Goal: Obtain resource: Download file/media

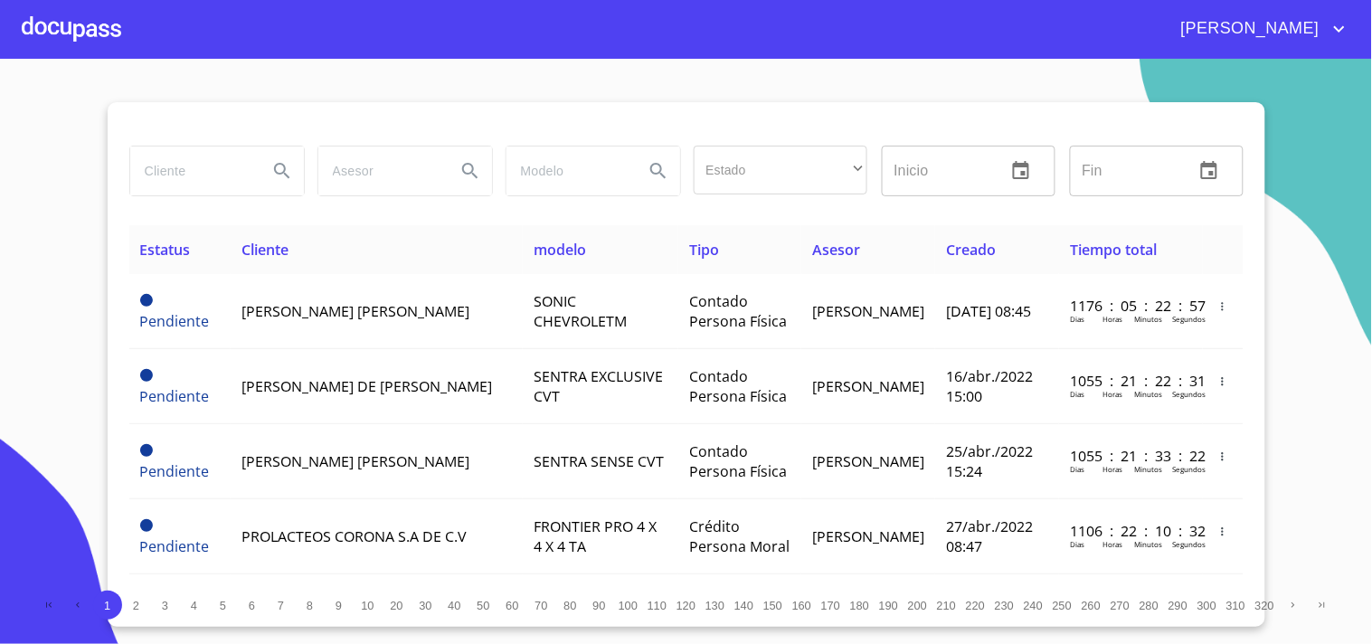
click at [250, 195] on div at bounding box center [216, 171] width 175 height 51
click at [208, 157] on input "search" at bounding box center [191, 170] width 123 height 49
click at [209, 165] on input "search" at bounding box center [191, 170] width 123 height 49
type input "nur mariana"
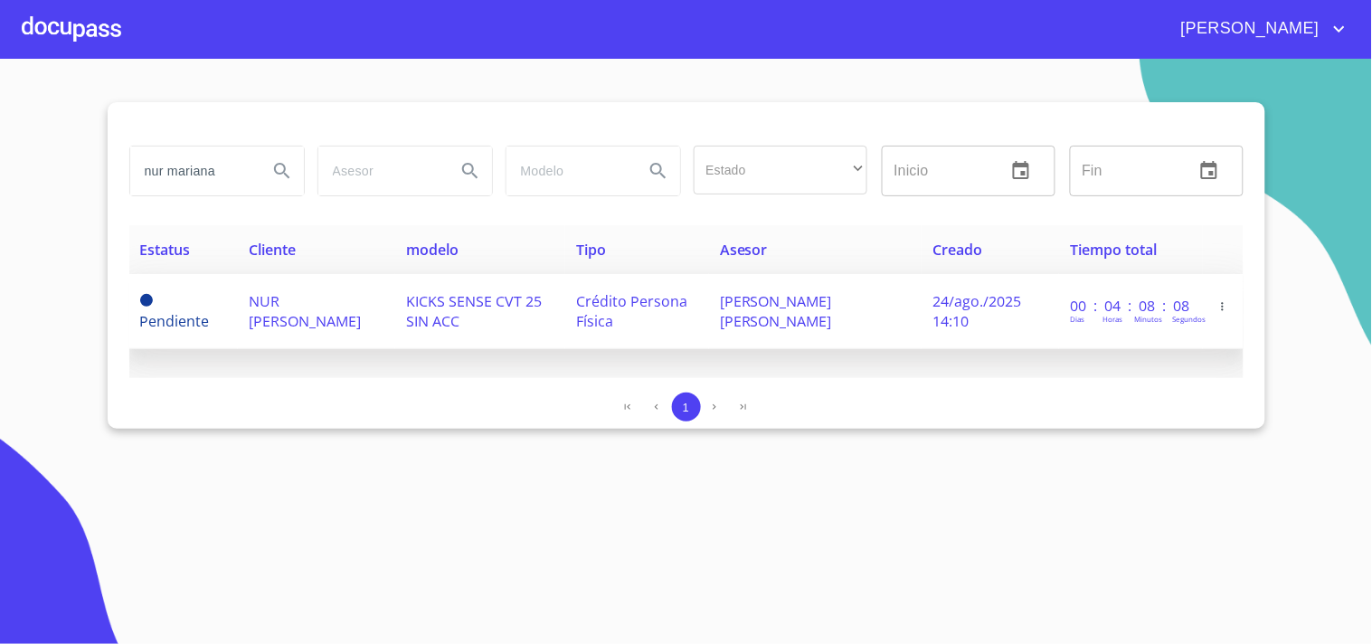
click at [740, 314] on span "[PERSON_NAME] [PERSON_NAME]" at bounding box center [776, 311] width 112 height 40
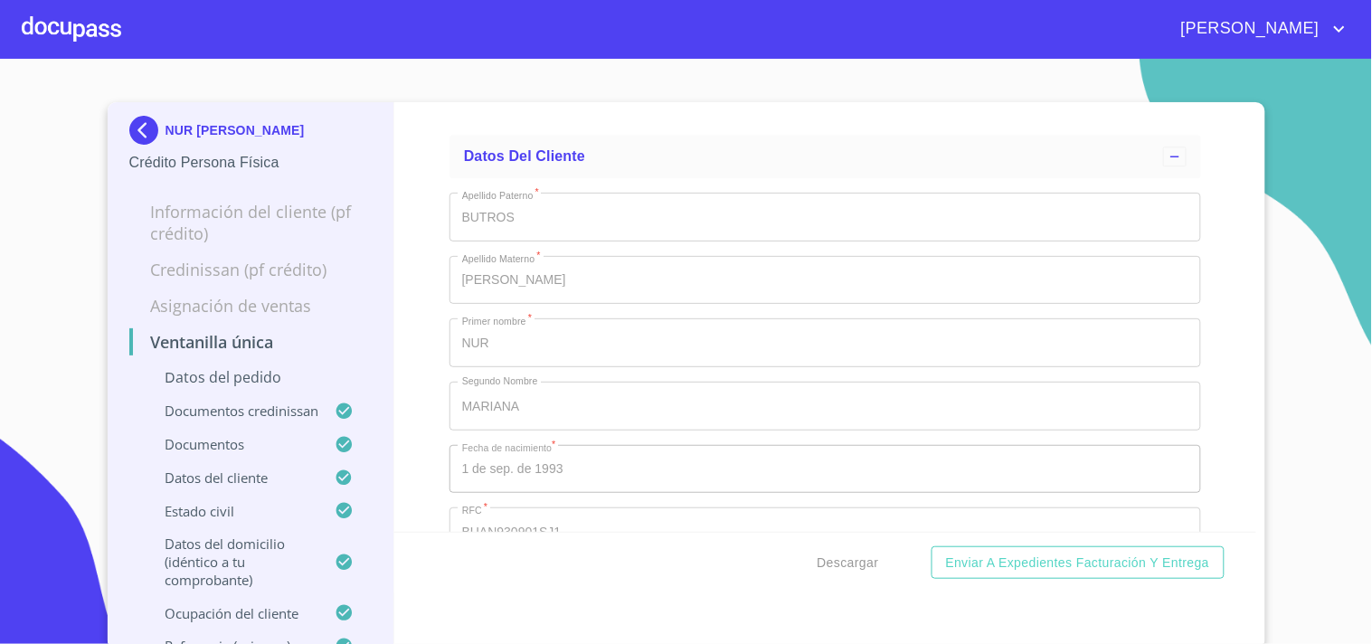
scroll to position [6604, 0]
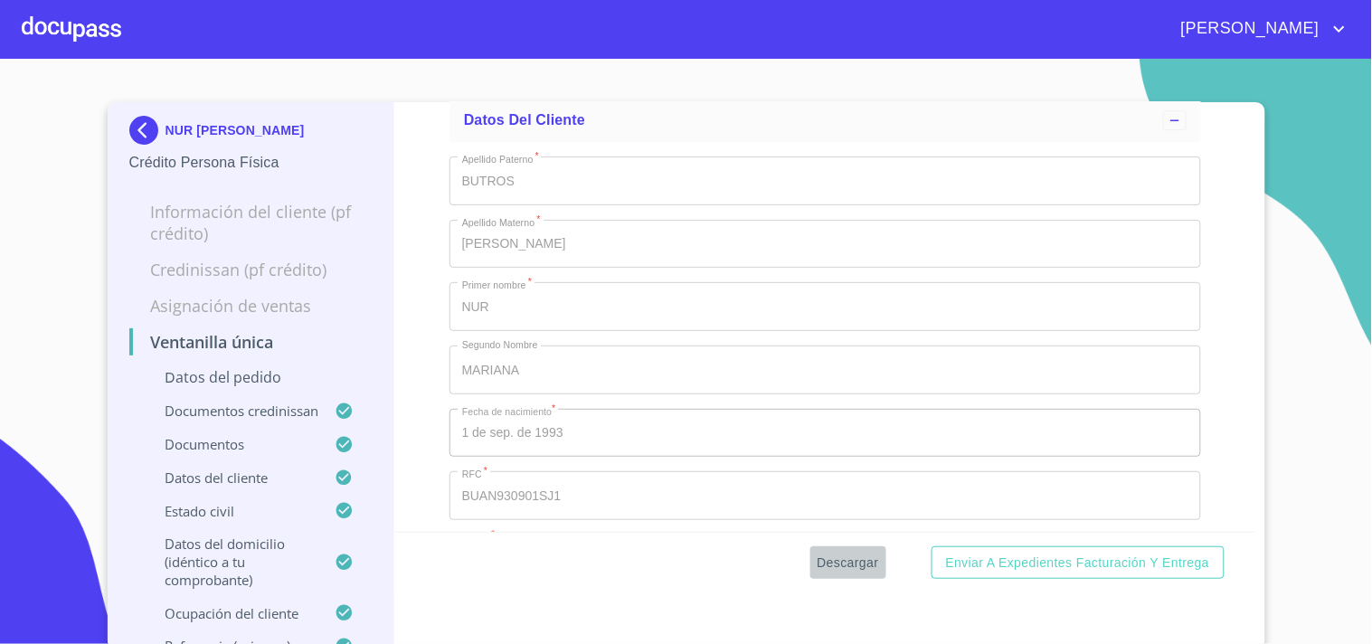
click at [851, 567] on span "Descargar" at bounding box center [847, 563] width 61 height 23
click at [52, 29] on div at bounding box center [71, 29] width 99 height 58
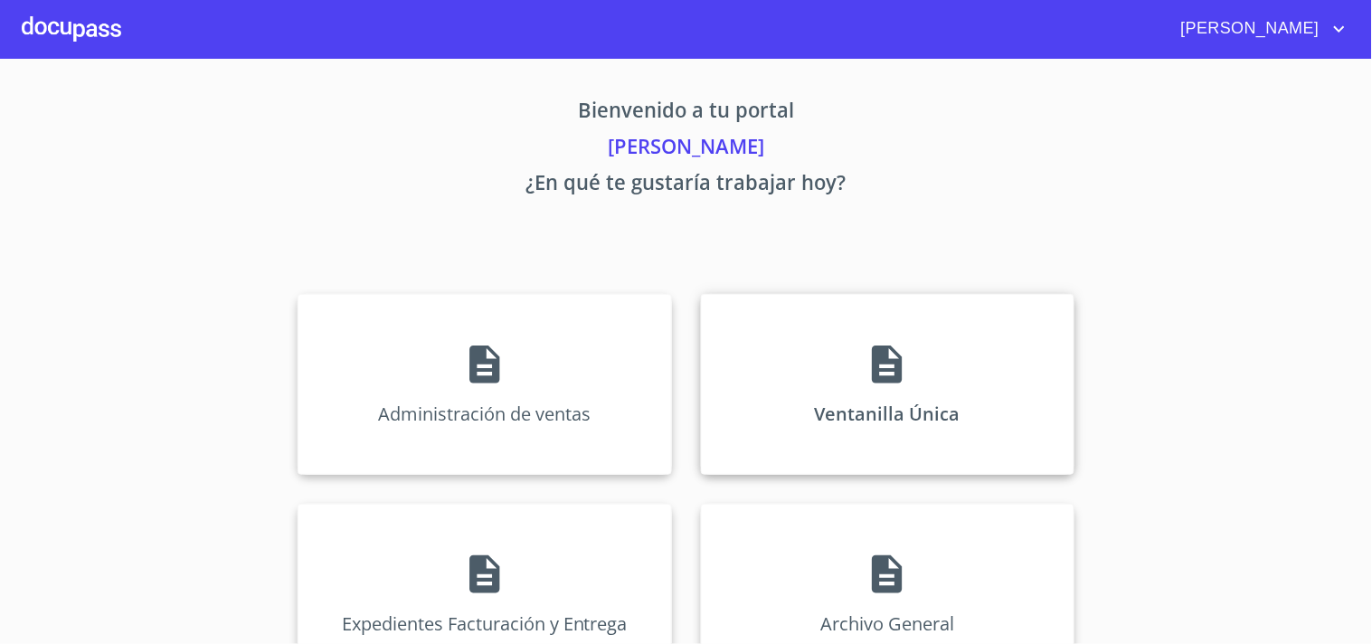
click at [907, 360] on div "Ventanilla Única" at bounding box center [887, 384] width 373 height 181
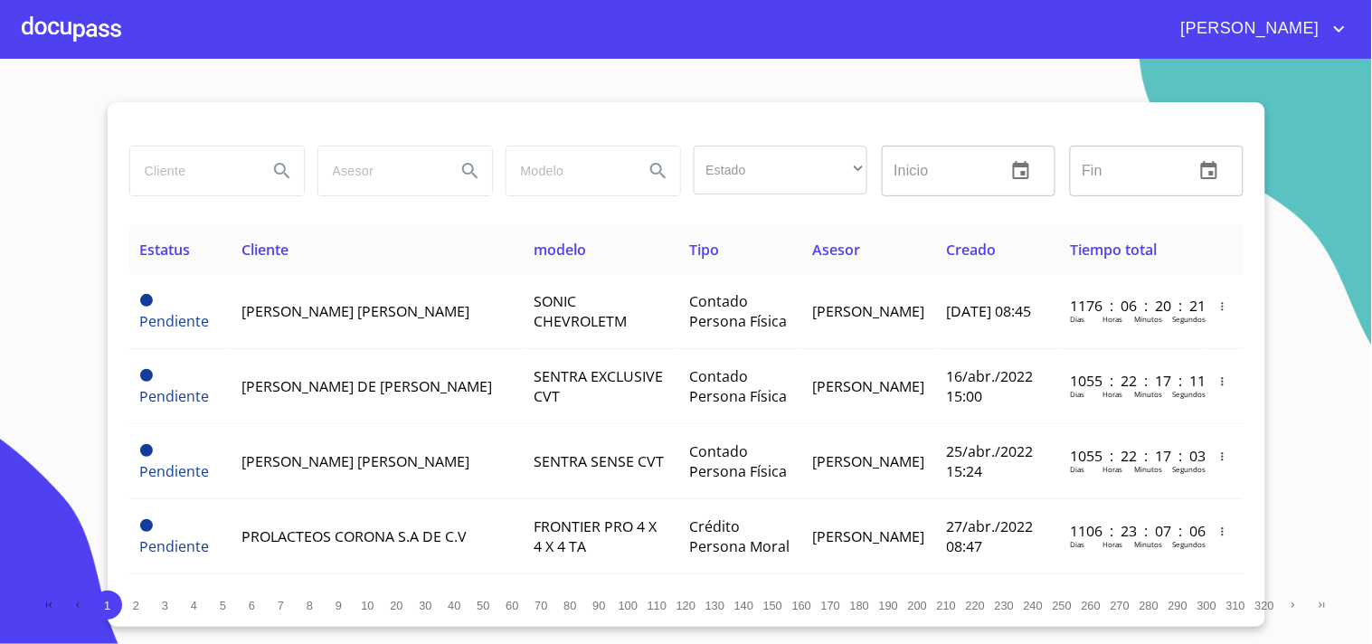
click at [215, 164] on input "search" at bounding box center [191, 170] width 123 height 49
type input "SONIA GUADALUPE"
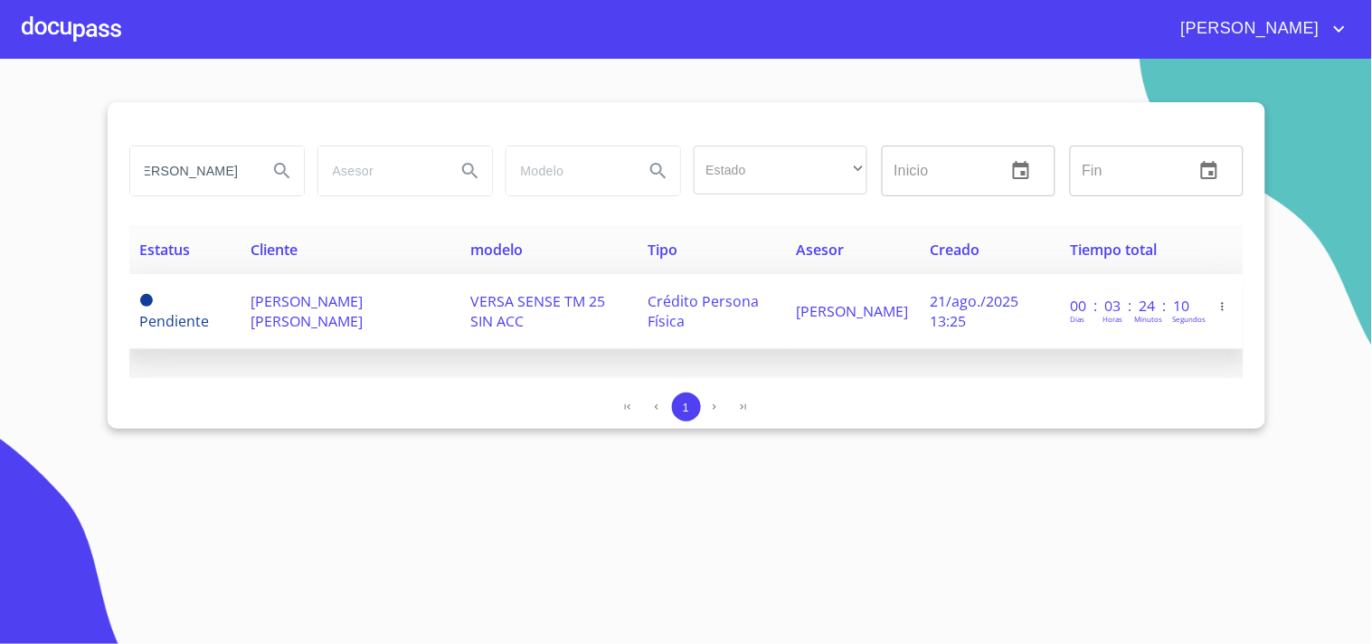
scroll to position [0, 0]
click at [417, 320] on td "SONIA GUADALUPE ORDAZ SUAREZ" at bounding box center [350, 311] width 220 height 75
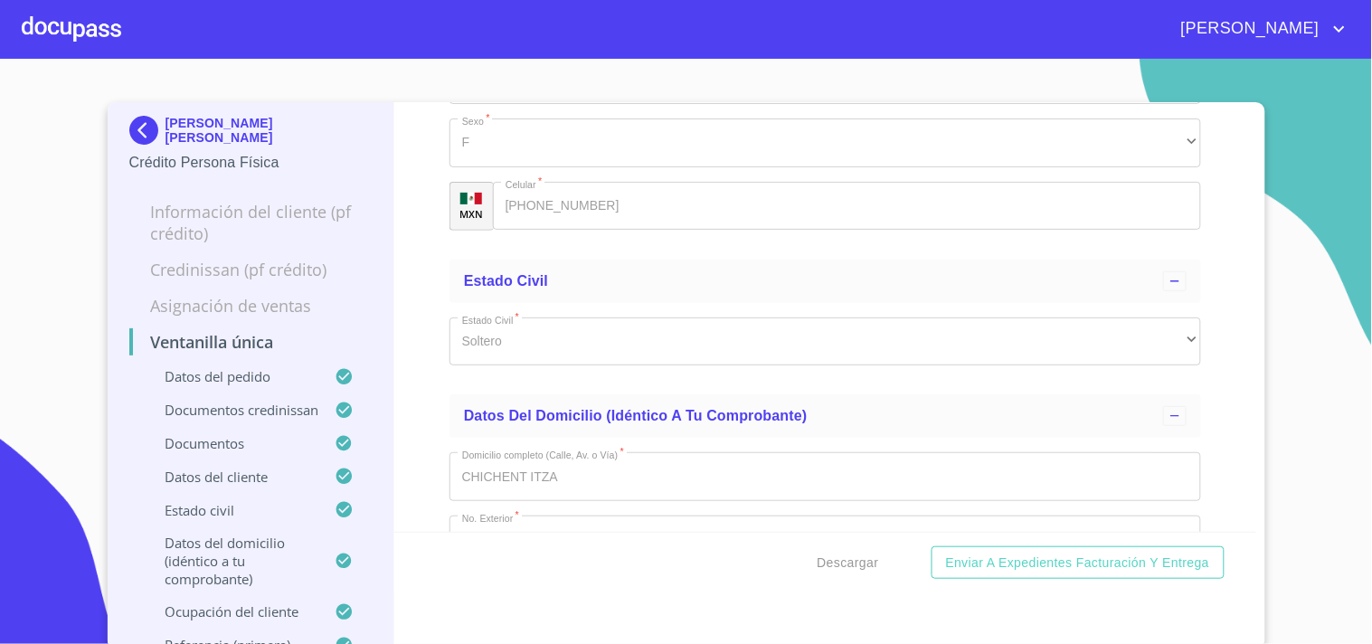
scroll to position [6832, 0]
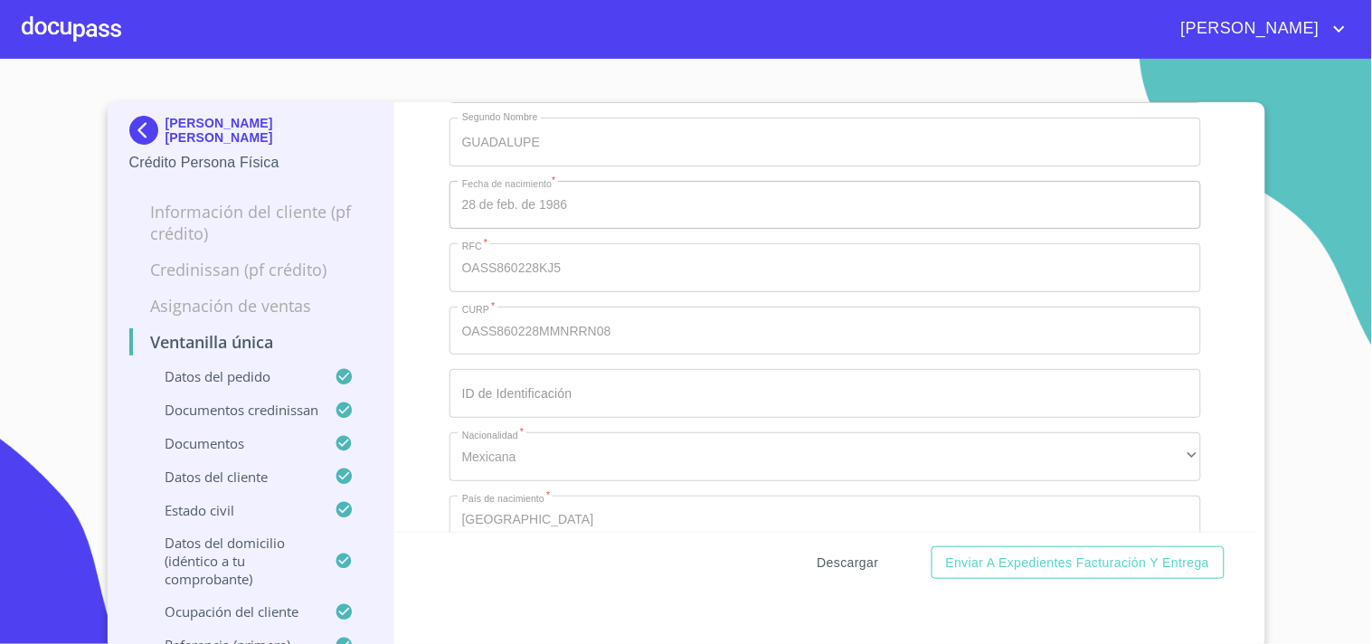
click at [855, 553] on span "Descargar" at bounding box center [847, 563] width 61 height 23
click at [41, 15] on div at bounding box center [71, 29] width 99 height 58
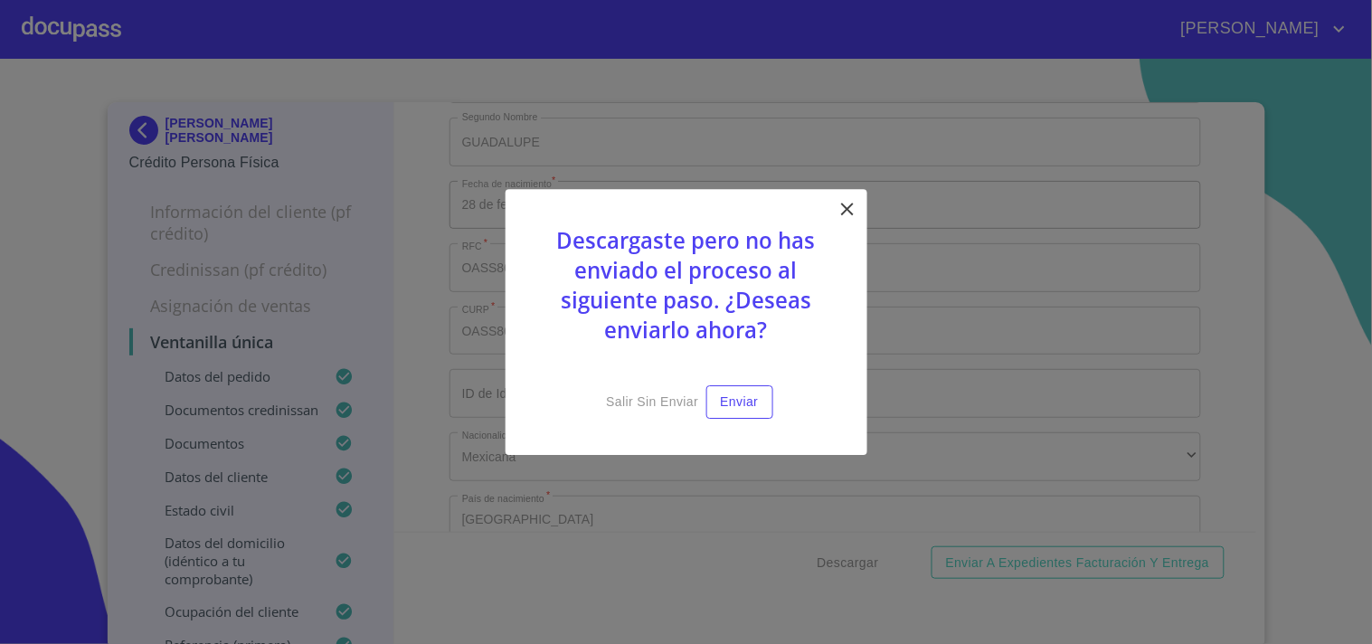
click at [835, 209] on div "Descargaste pero no has enviado el proceso al siguiente paso. ¿Deseas enviarlo …" at bounding box center [686, 322] width 362 height 266
click at [852, 212] on icon at bounding box center [847, 209] width 22 height 22
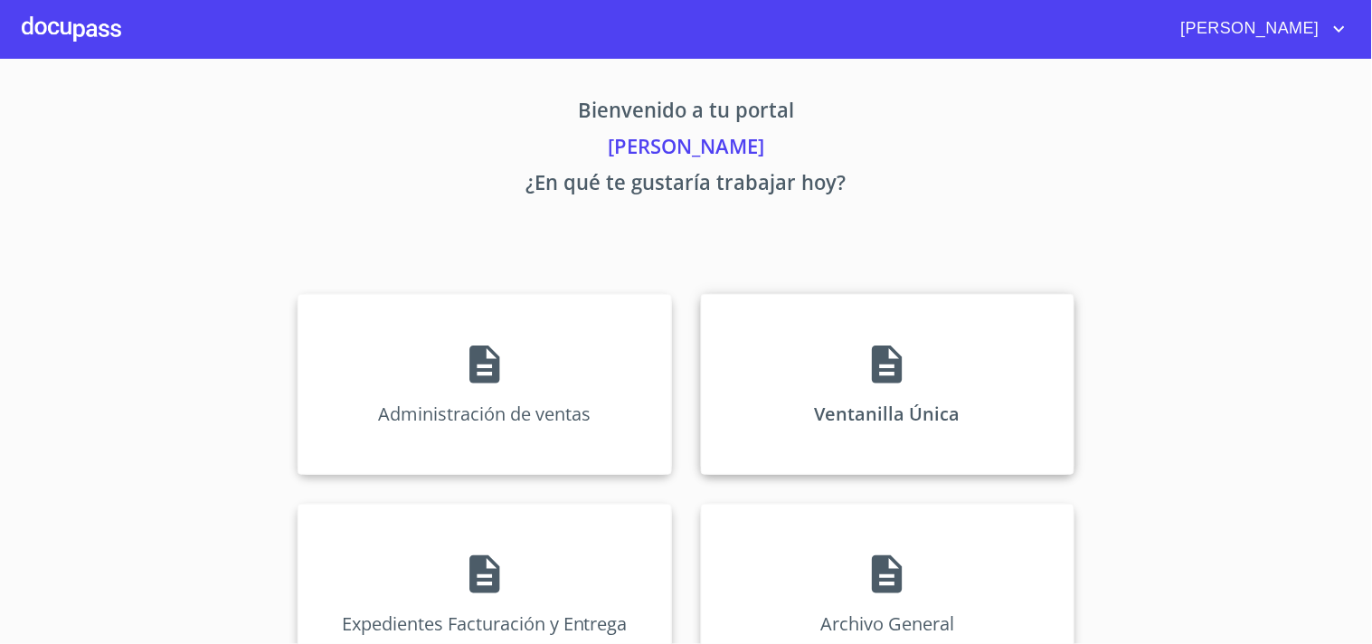
click at [835, 405] on div "Ventanilla Única" at bounding box center [887, 384] width 373 height 181
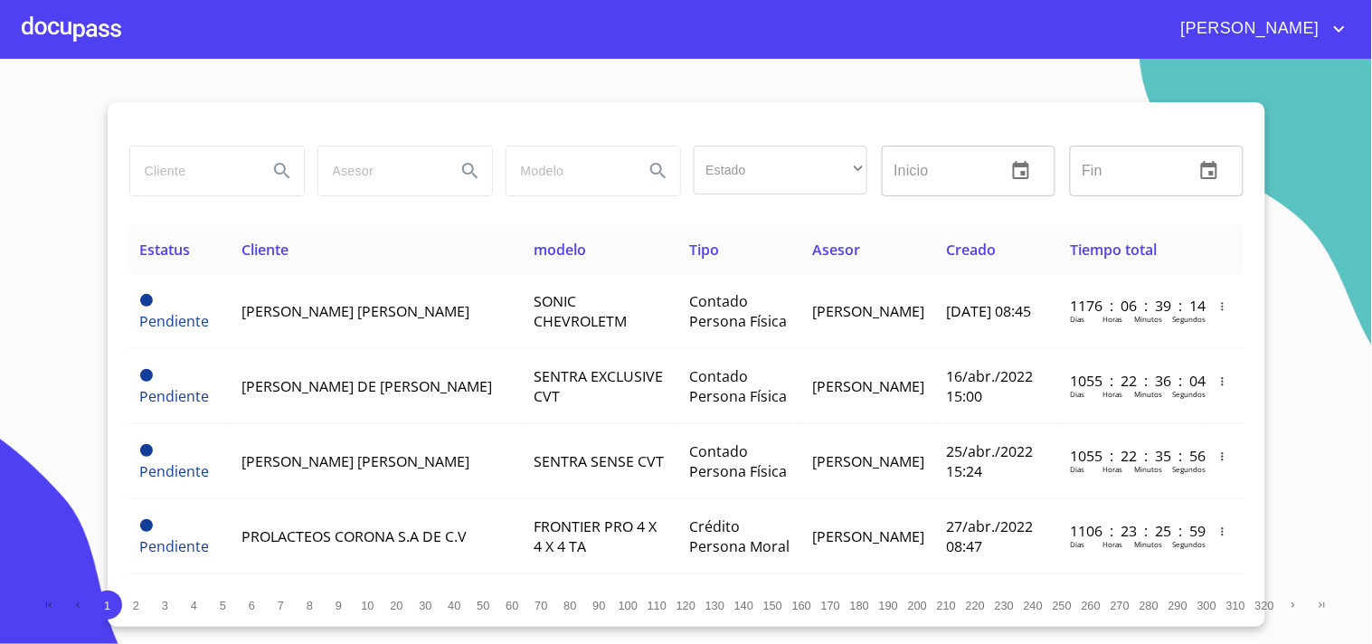
click at [157, 157] on input "search" at bounding box center [191, 170] width 123 height 49
type input "RAMON REGALADO"
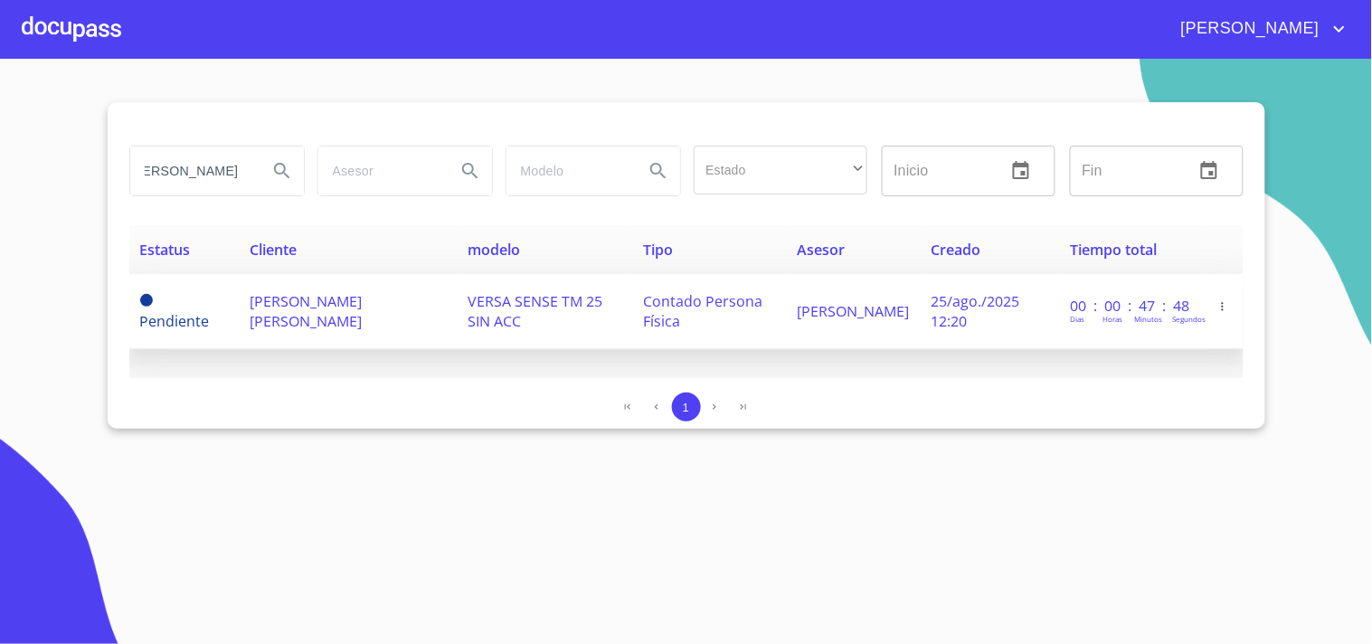
click at [394, 304] on td "RAMON REGALADO VENTURA" at bounding box center [349, 311] width 218 height 75
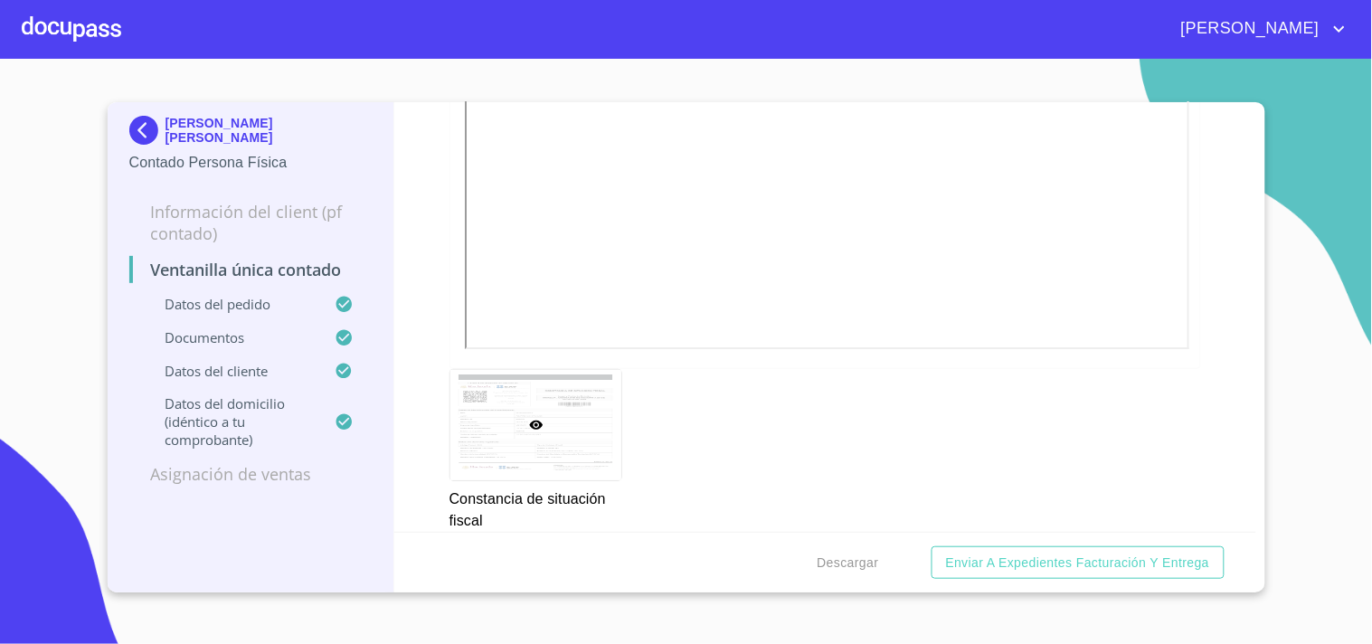
scroll to position [3215, 0]
click at [873, 552] on span "Descargar" at bounding box center [847, 563] width 61 height 23
click at [101, 33] on div at bounding box center [71, 29] width 99 height 58
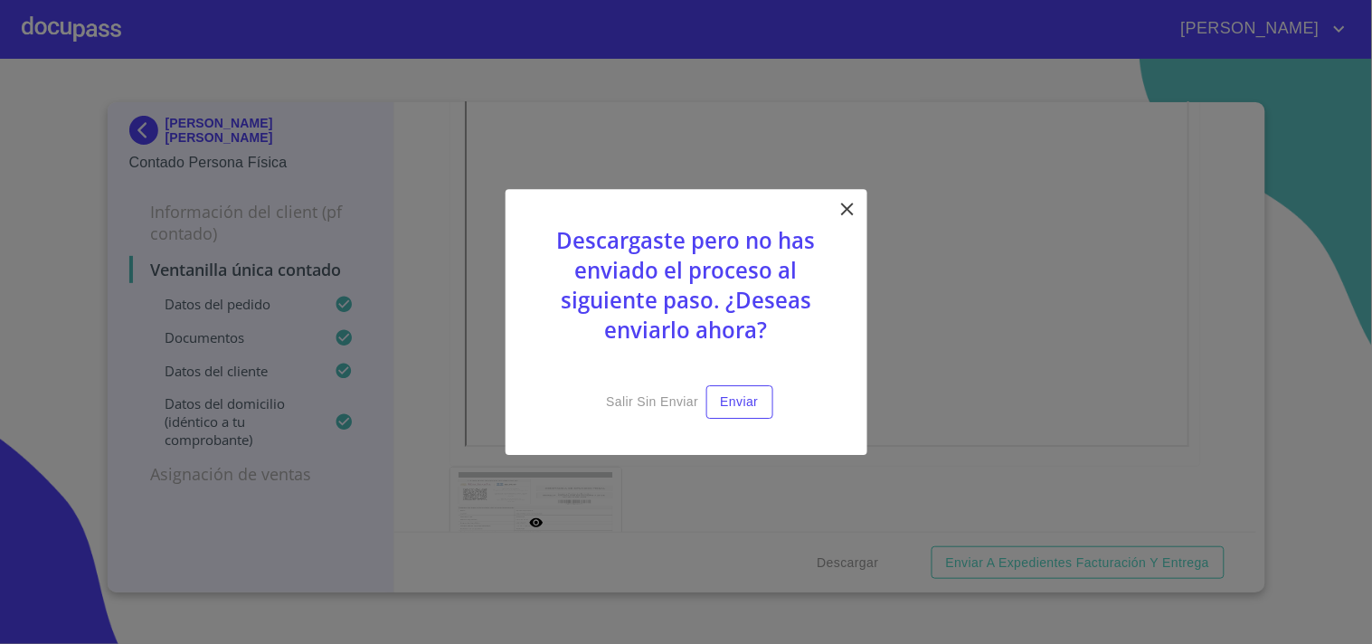
click at [838, 208] on icon at bounding box center [847, 209] width 22 height 22
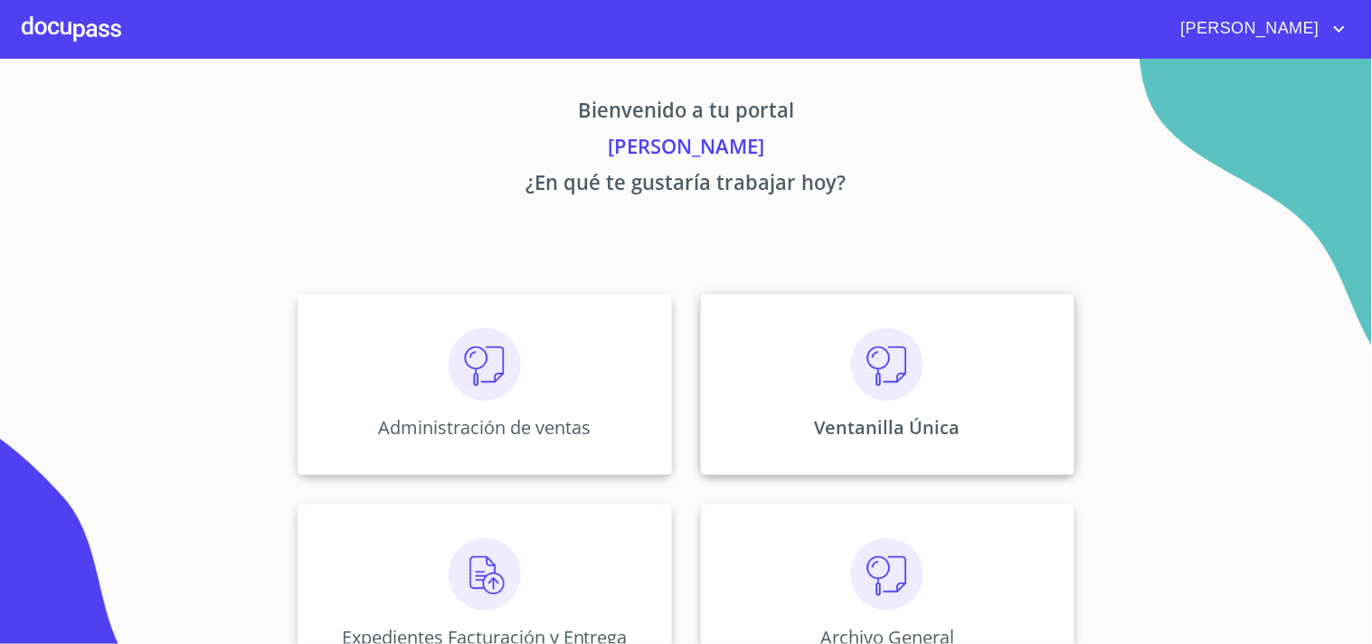
click at [806, 396] on div "Ventanilla Única" at bounding box center [887, 384] width 373 height 181
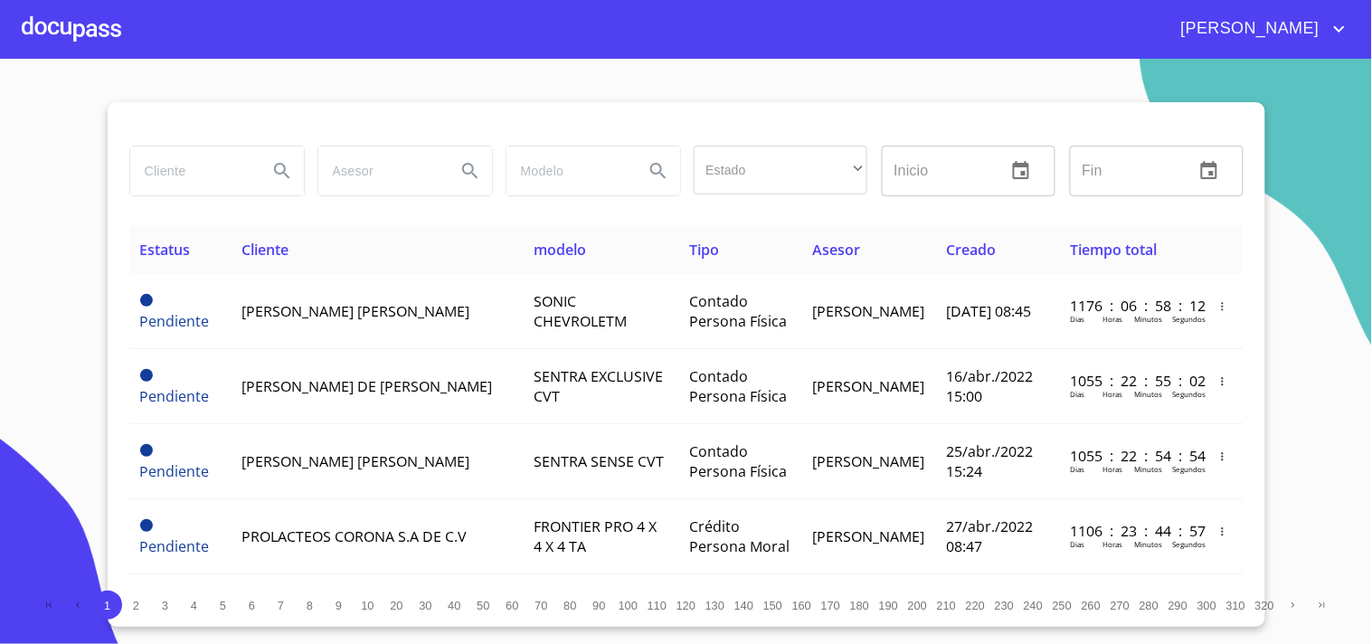
click at [186, 155] on input "search" at bounding box center [191, 170] width 123 height 49
click at [196, 166] on input "search" at bounding box center [191, 170] width 123 height 49
type input "VICTORIANO"
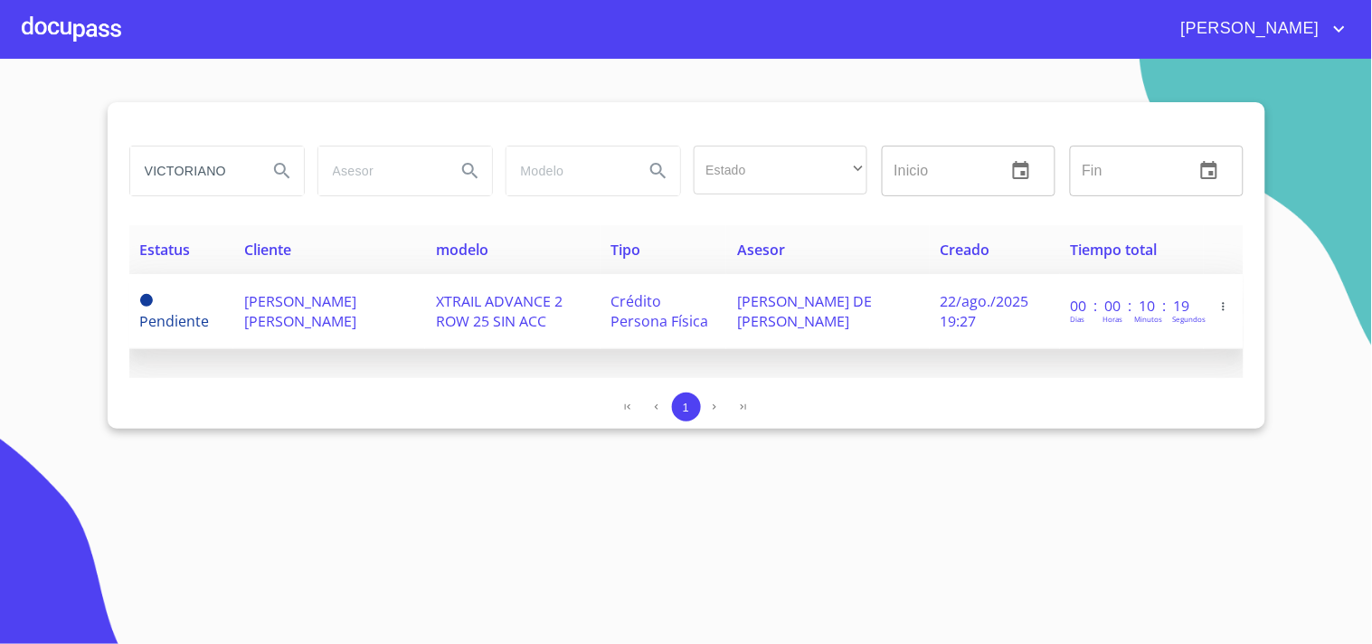
click at [574, 312] on td "XTRAIL ADVANCE 2 ROW 25 SIN ACC" at bounding box center [512, 311] width 175 height 75
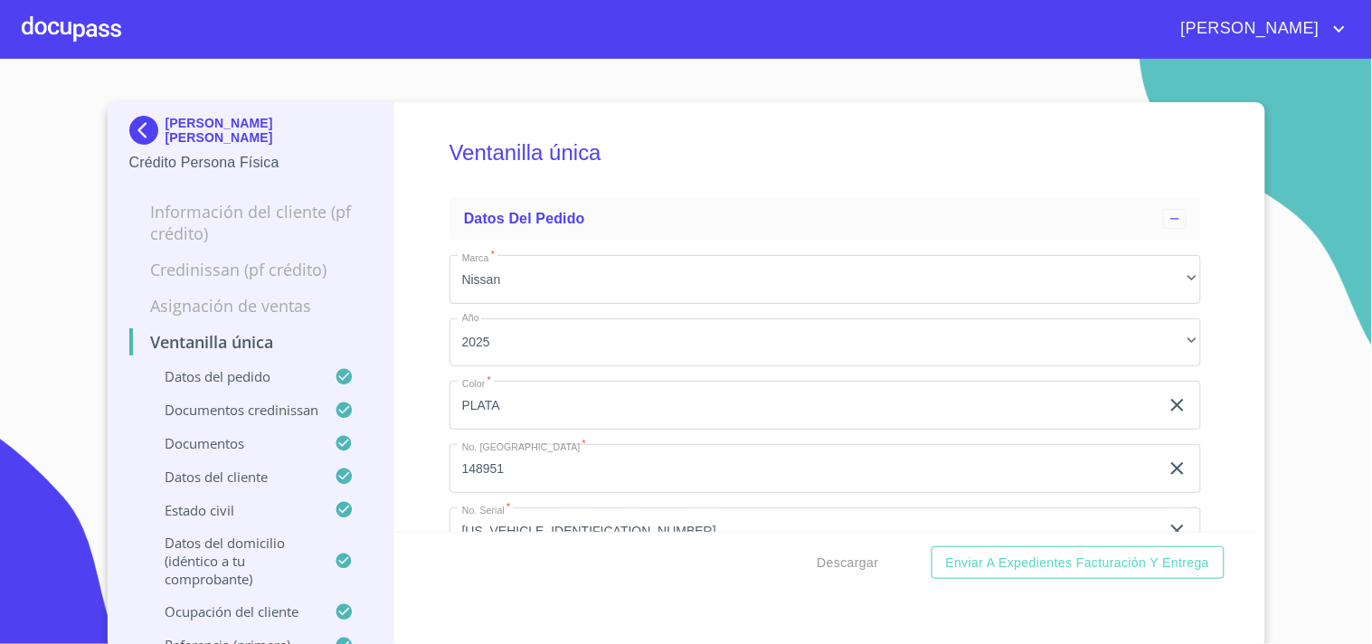
click at [799, 562] on div "Descargar Enviar a Expedientes Facturación y Entrega" at bounding box center [825, 562] width 862 height 61
click at [811, 565] on button "Descargar" at bounding box center [848, 562] width 76 height 33
click at [99, 25] on div at bounding box center [71, 29] width 99 height 58
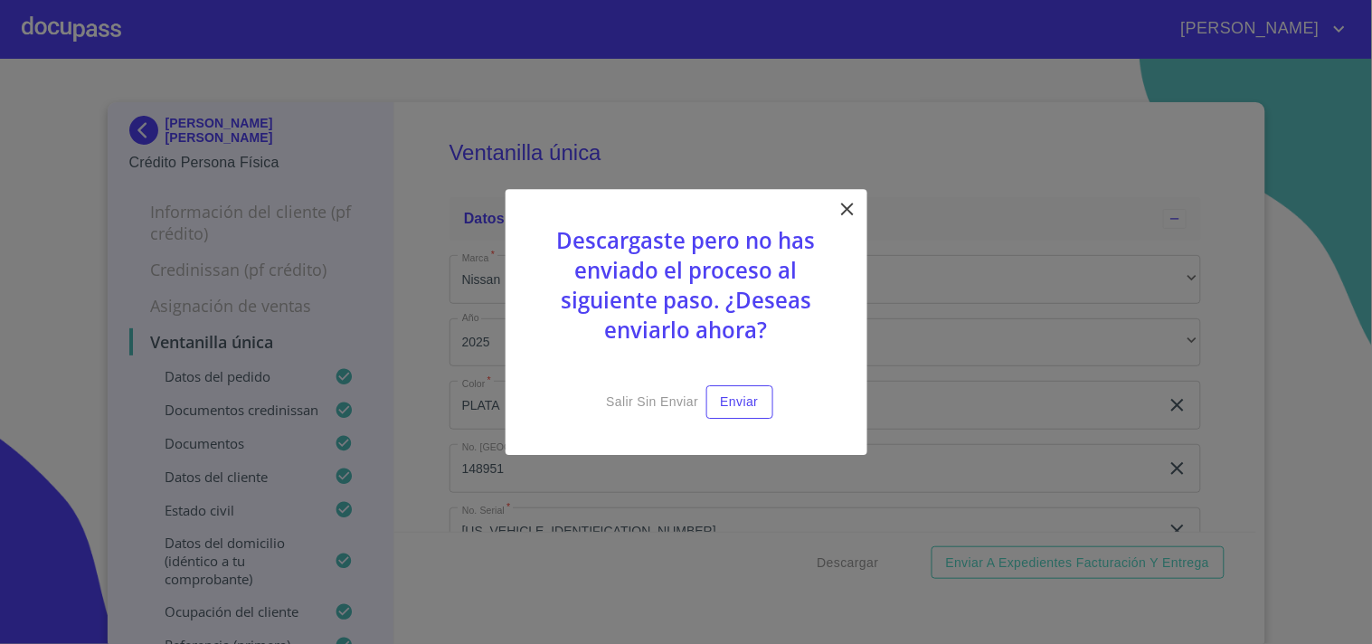
click at [855, 205] on icon at bounding box center [847, 209] width 22 height 22
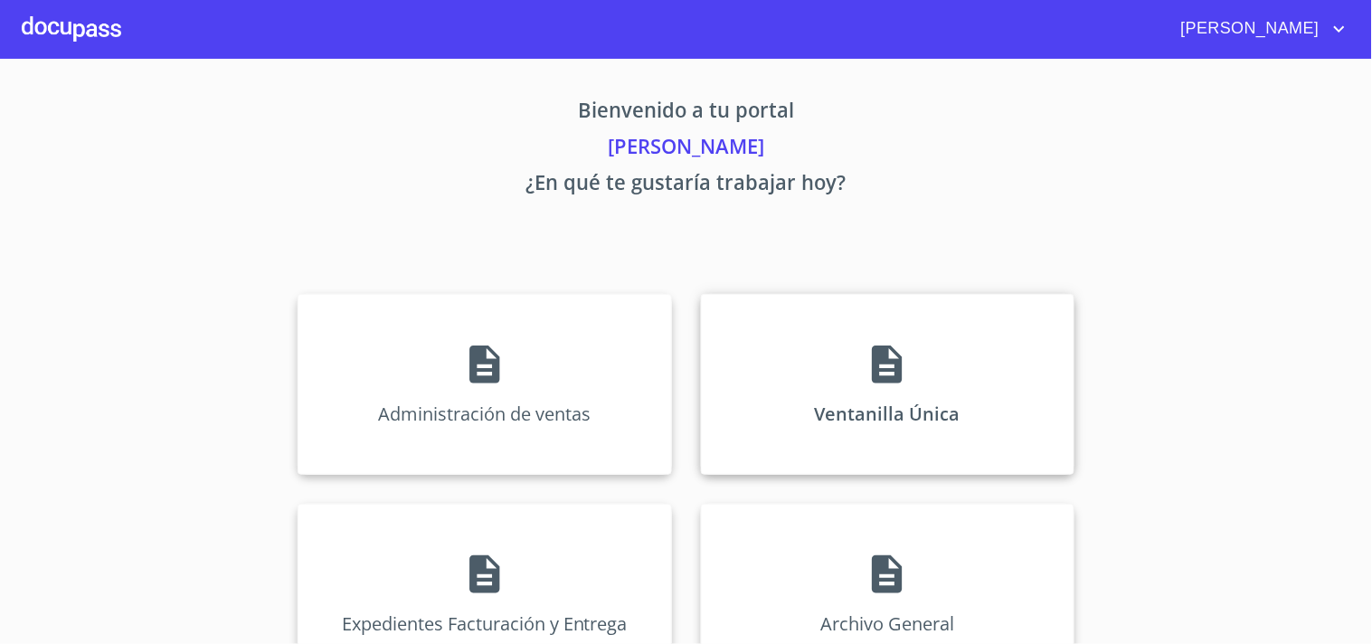
click at [911, 337] on div "Ventanilla Única" at bounding box center [887, 384] width 373 height 181
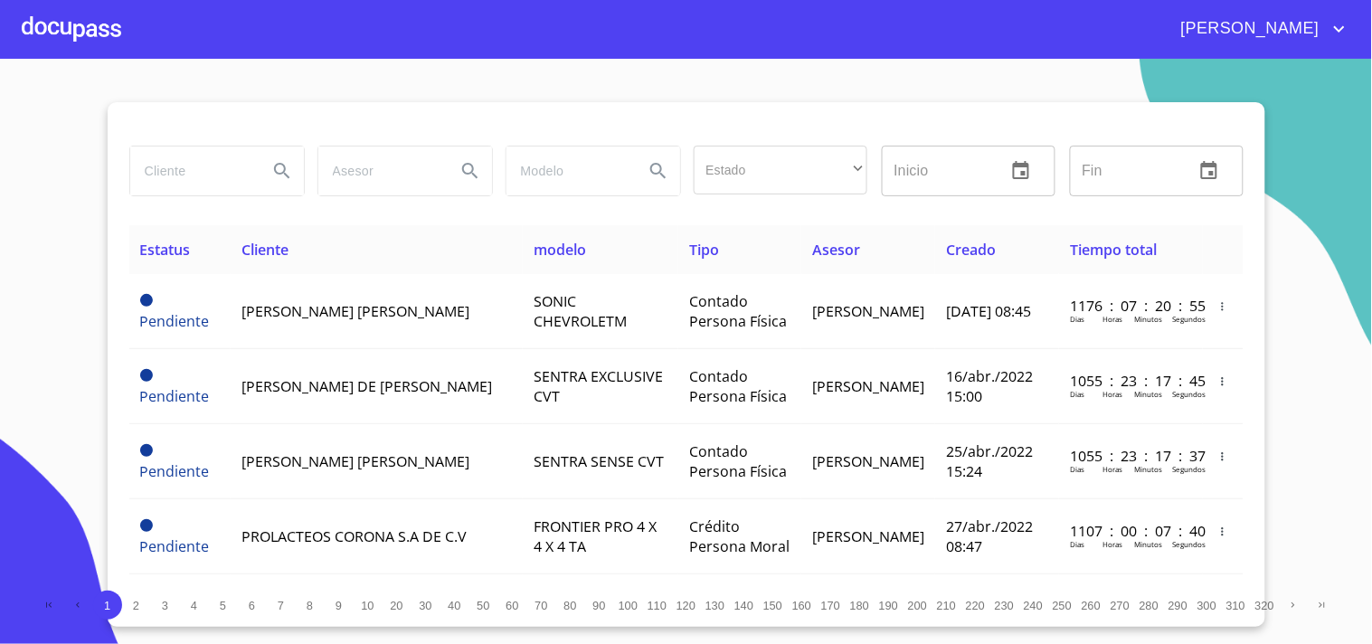
click at [178, 168] on input "search" at bounding box center [191, 170] width 123 height 49
type input "MARIA DEL CARMEN"
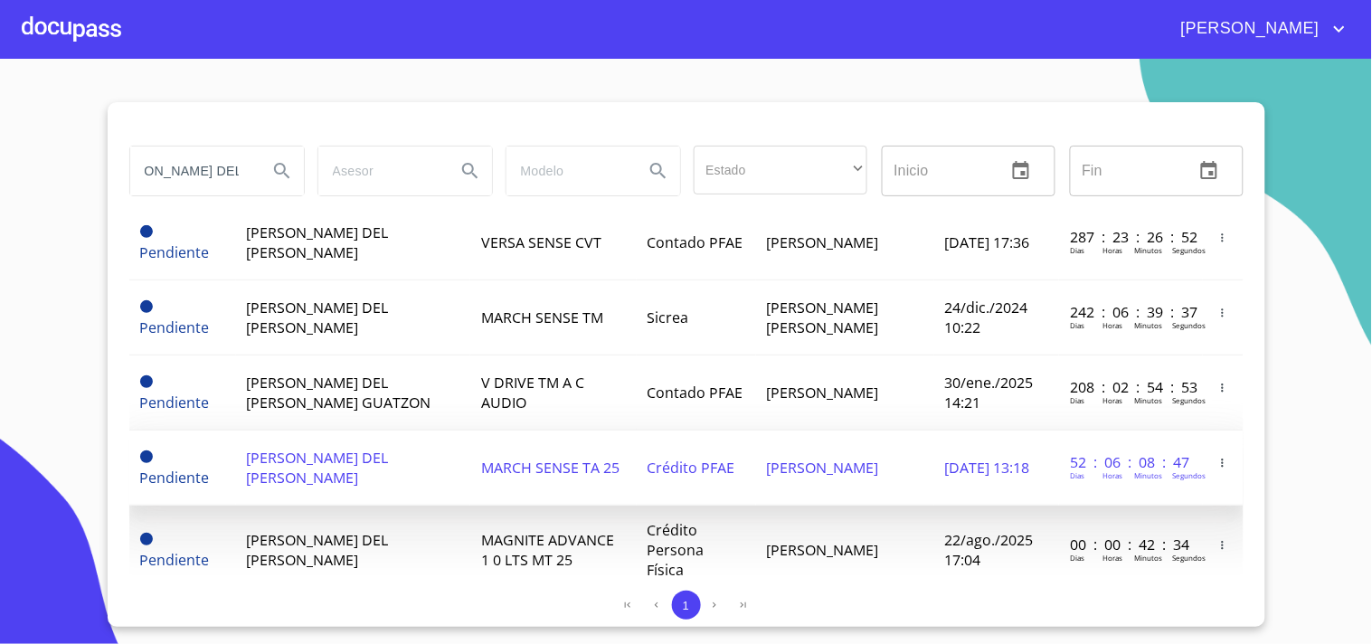
scroll to position [1105, 0]
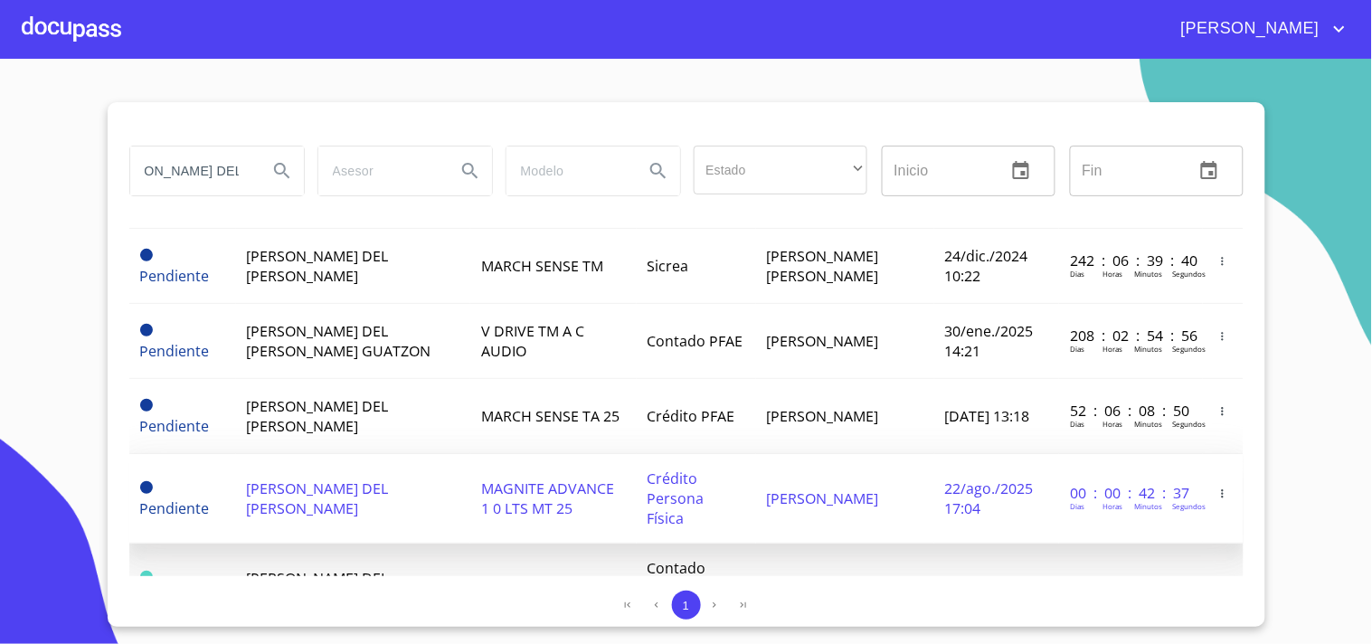
click at [556, 454] on td "MAGNITE ADVANCE 1 0 LTS MT 25" at bounding box center [553, 499] width 166 height 90
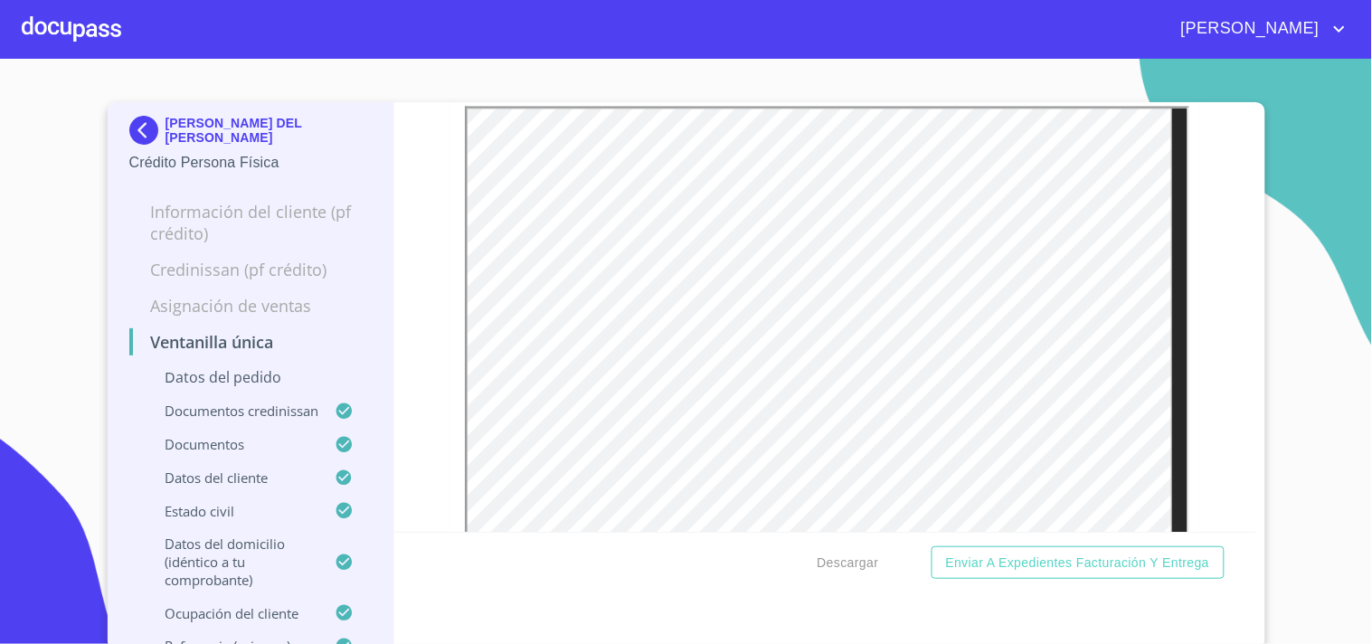
scroll to position [2624, 0]
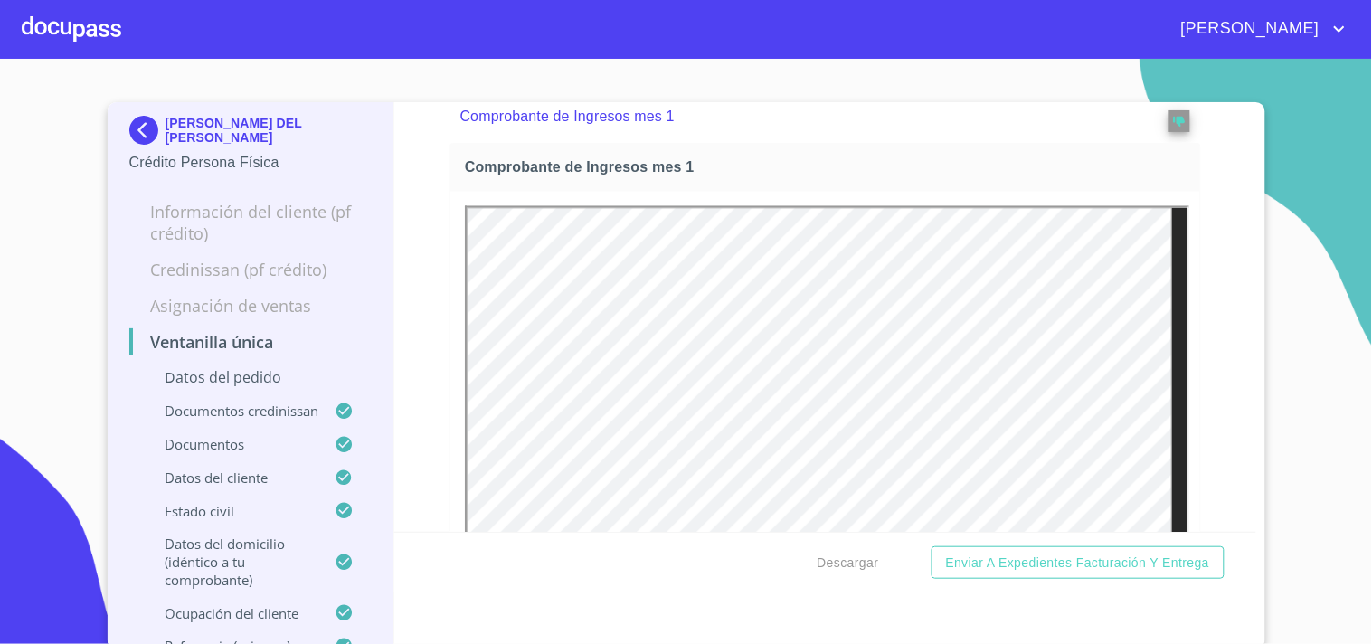
click at [394, 268] on div "Ventanilla única Datos del pedido Marca   * Nissan ​ Año 2025 ​ Color   * roja …" at bounding box center [825, 317] width 862 height 430
click at [845, 568] on span "Descargar" at bounding box center [847, 563] width 61 height 23
drag, startPoint x: 855, startPoint y: 80, endPoint x: 939, endPoint y: 43, distance: 91.5
click at [855, 80] on section "[PERSON_NAME] DEL [PERSON_NAME] Crédito Persona Física Información del cliente …" at bounding box center [686, 351] width 1372 height 585
click at [845, 557] on span "Descargar" at bounding box center [847, 563] width 61 height 23
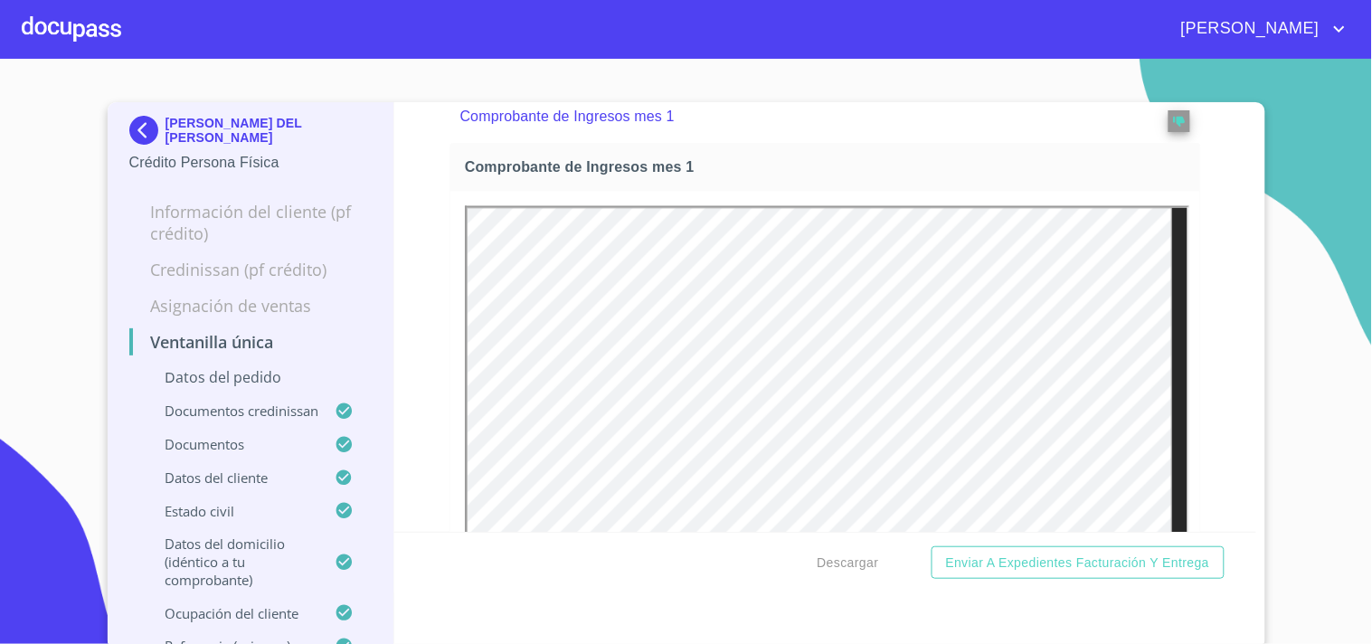
click at [101, 42] on div at bounding box center [71, 29] width 99 height 58
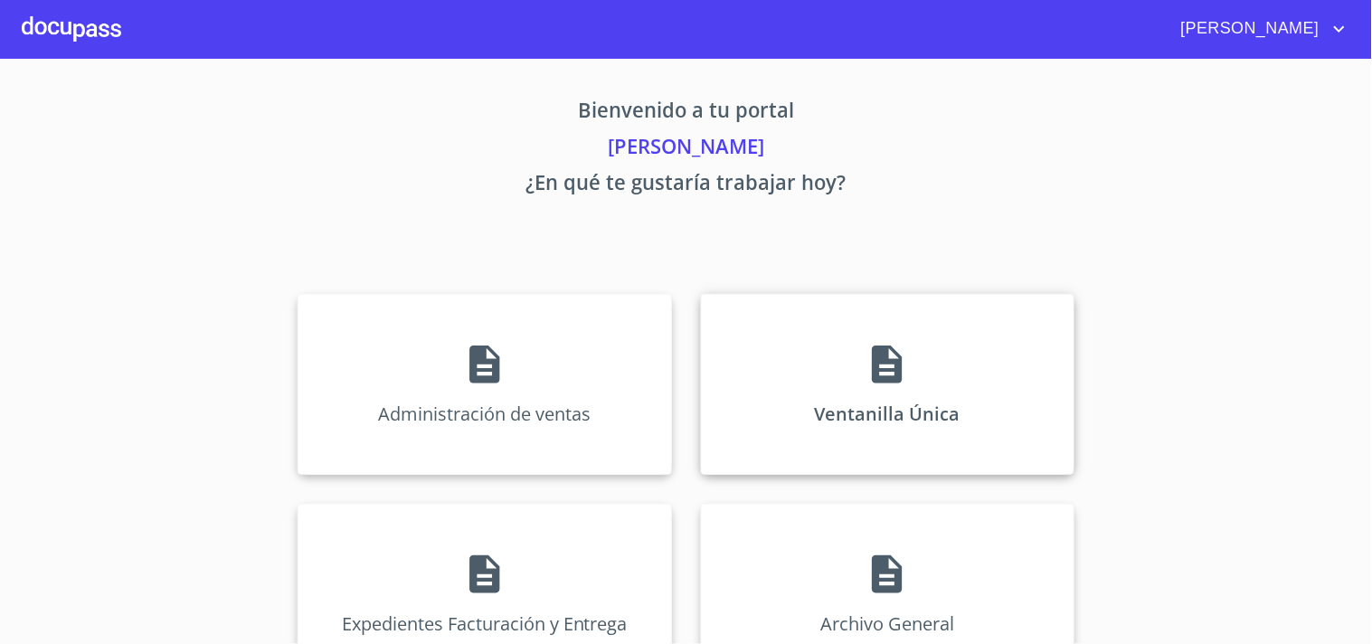
click at [826, 340] on div "Ventanilla Única" at bounding box center [887, 384] width 373 height 181
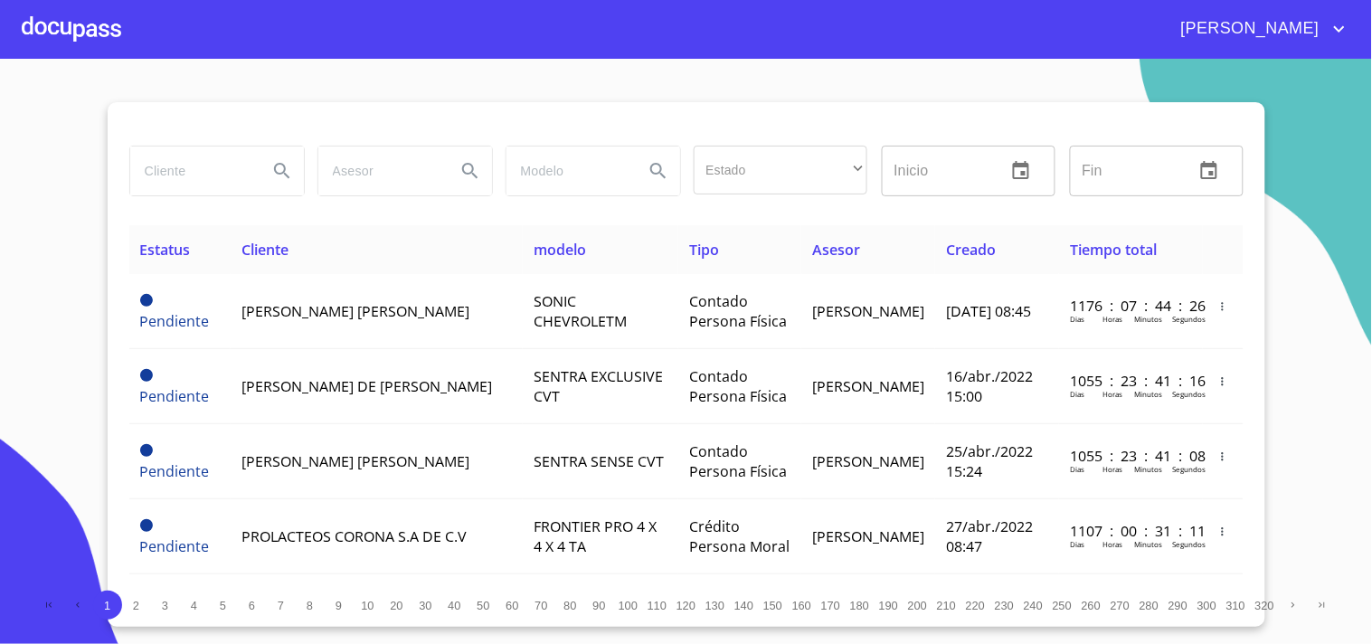
click at [175, 186] on input "search" at bounding box center [191, 170] width 123 height 49
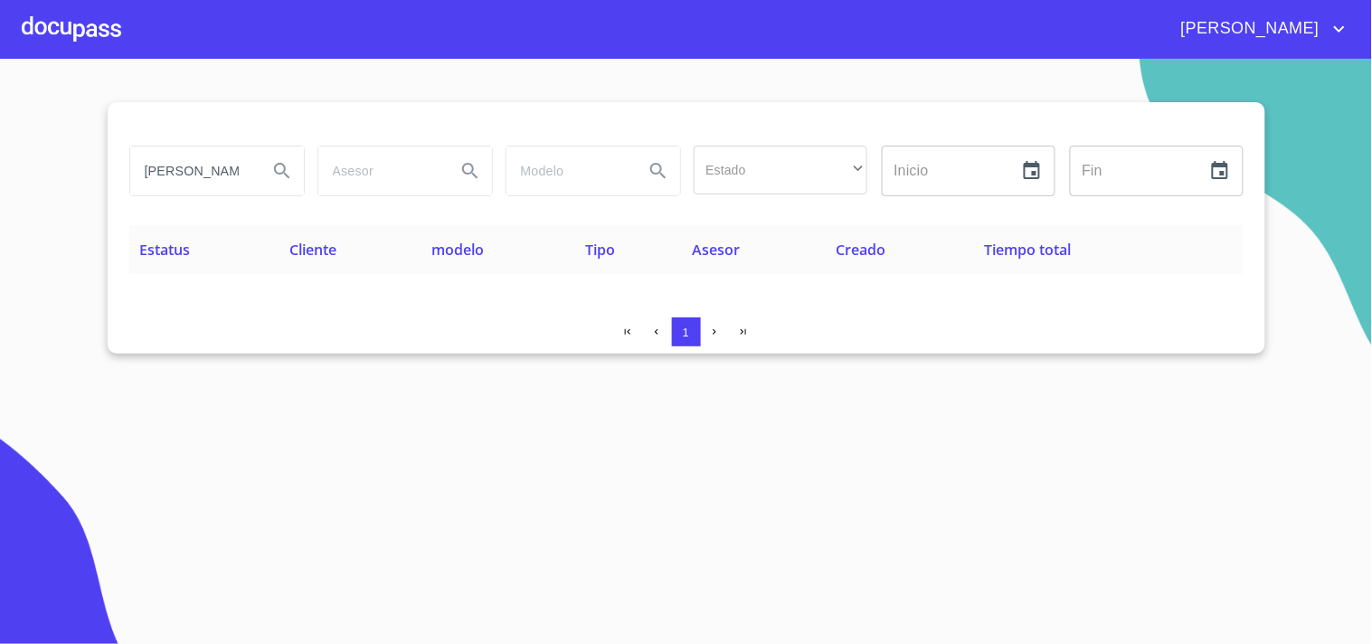
drag, startPoint x: 239, startPoint y: 170, endPoint x: 0, endPoint y: 217, distance: 243.3
click at [0, 217] on section "[PERSON_NAME] Estado ​ ​ Inicio ​ Fin ​ Estatus Cliente modelo Tipo Asesor Crea…" at bounding box center [686, 351] width 1372 height 585
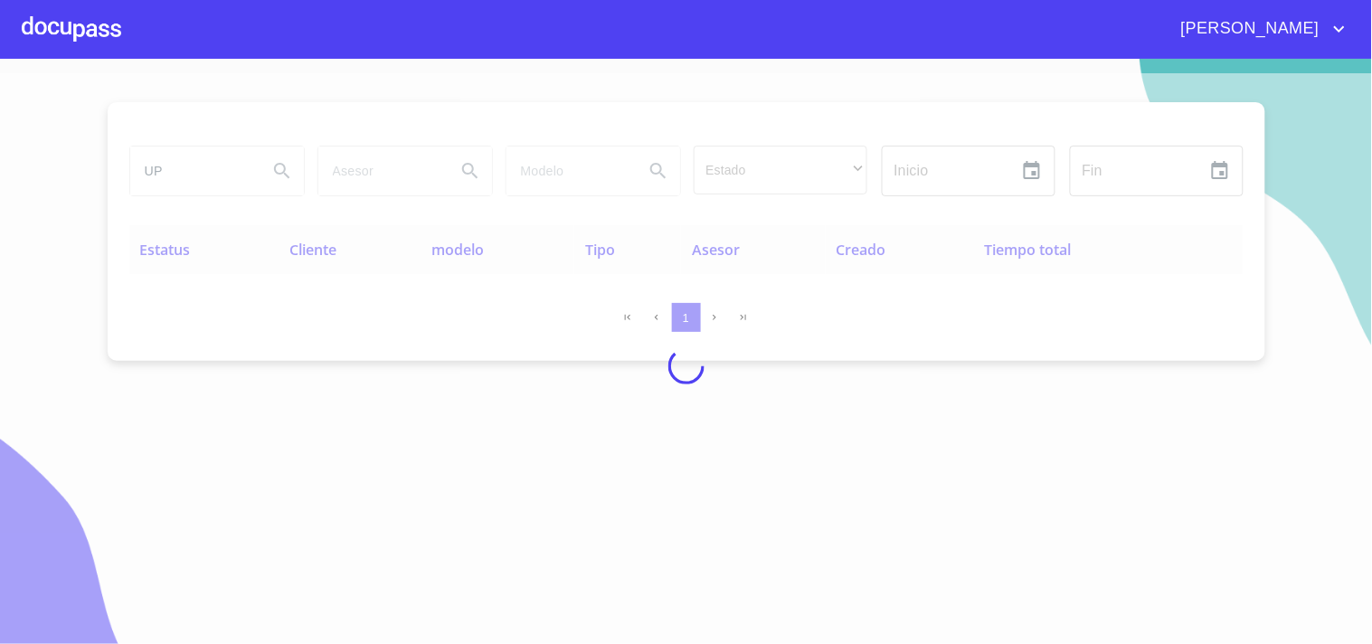
type input "U"
type input "E"
type input "DEL CAMPO"
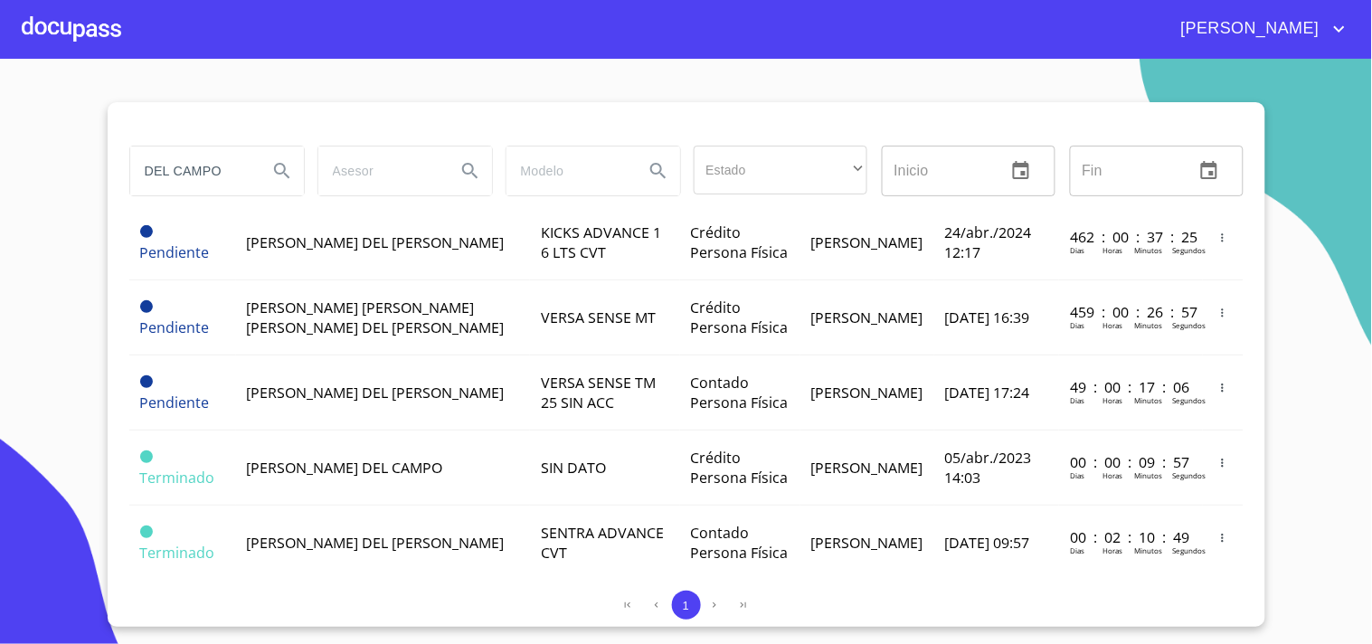
scroll to position [502, 0]
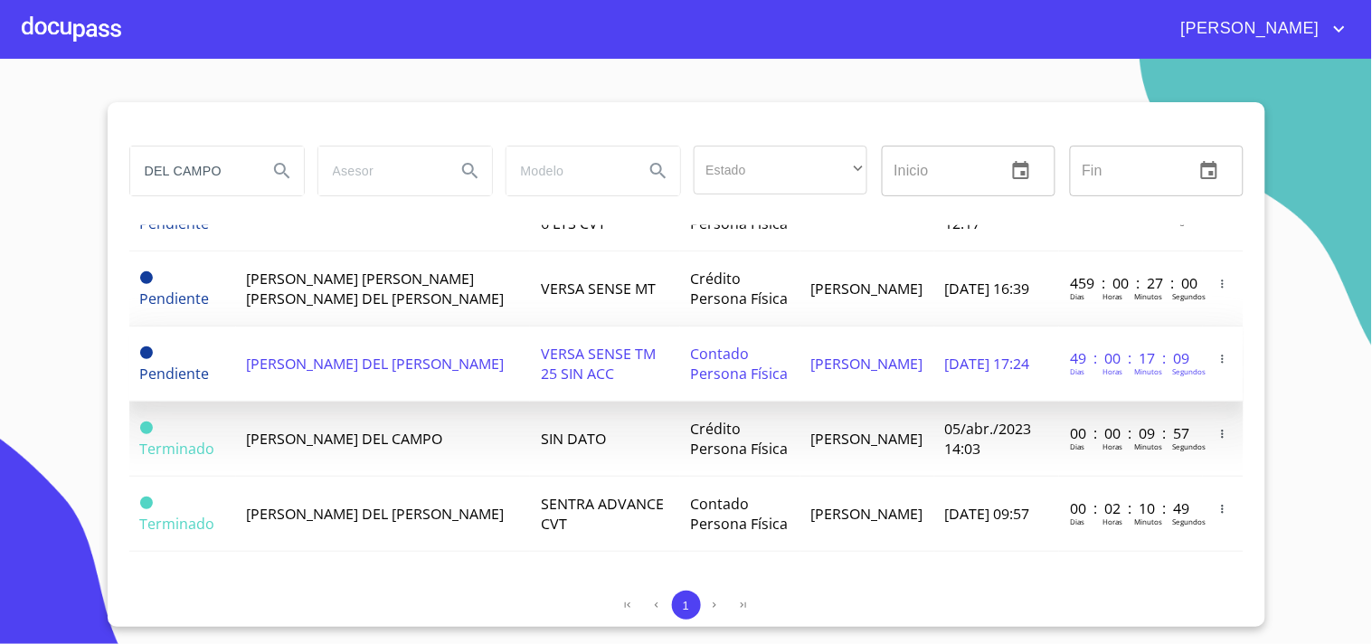
click at [530, 401] on td "VERSA SENSE TM 25 SIN ACC" at bounding box center [605, 363] width 150 height 75
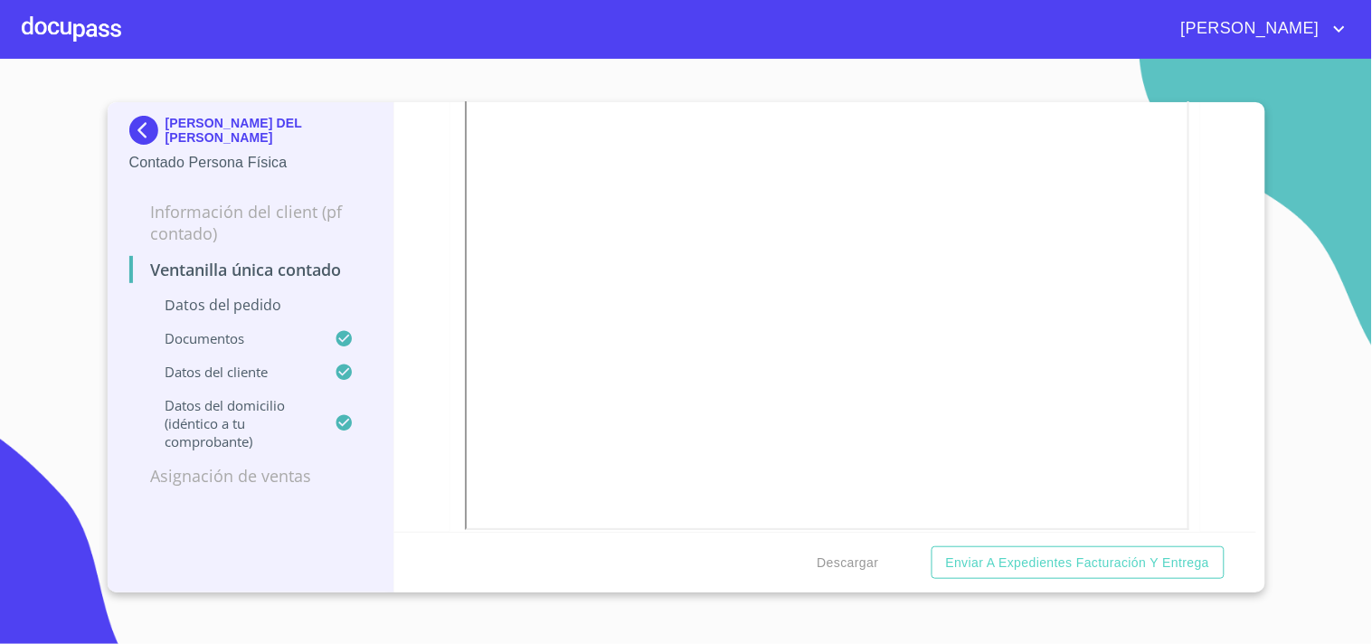
scroll to position [1339, 0]
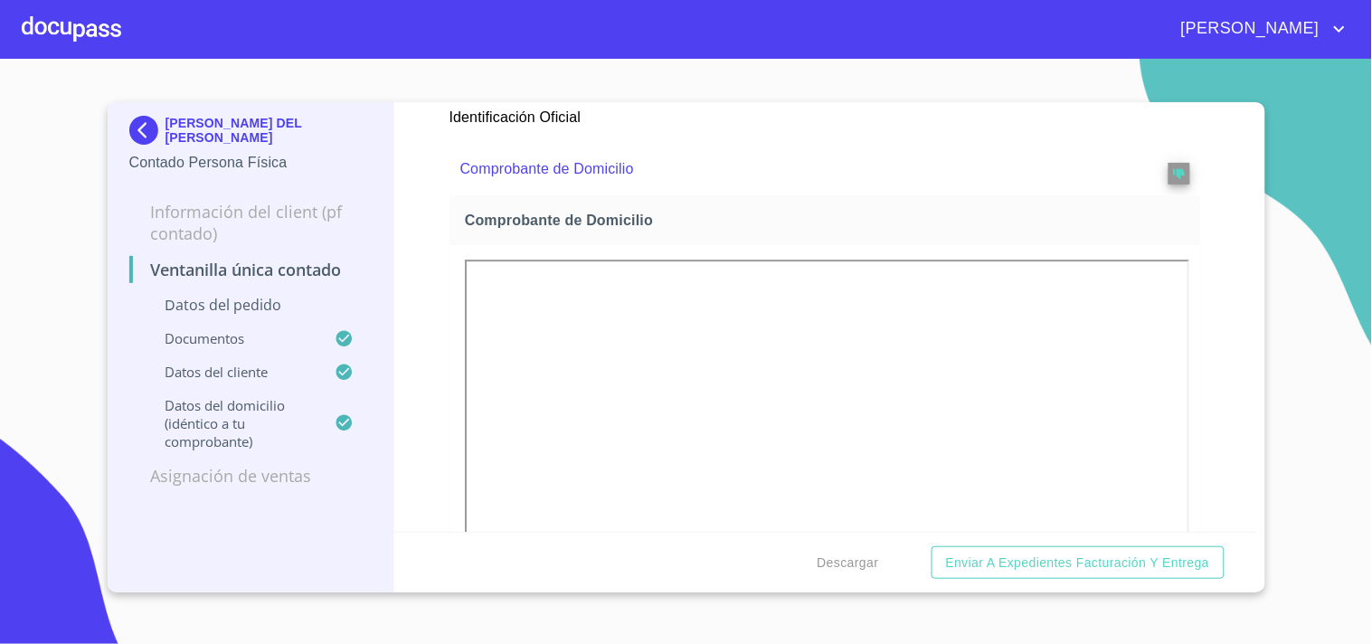
click at [102, 18] on div at bounding box center [71, 29] width 99 height 58
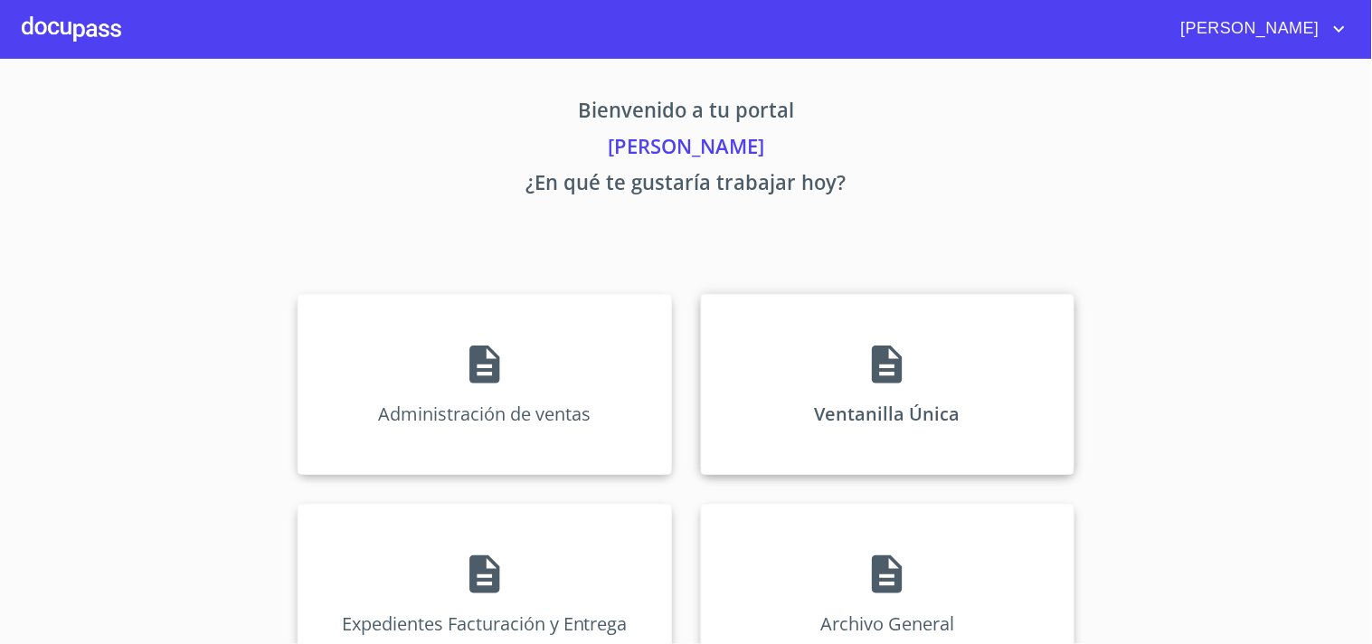
click at [948, 368] on div "Ventanilla Única" at bounding box center [887, 384] width 373 height 181
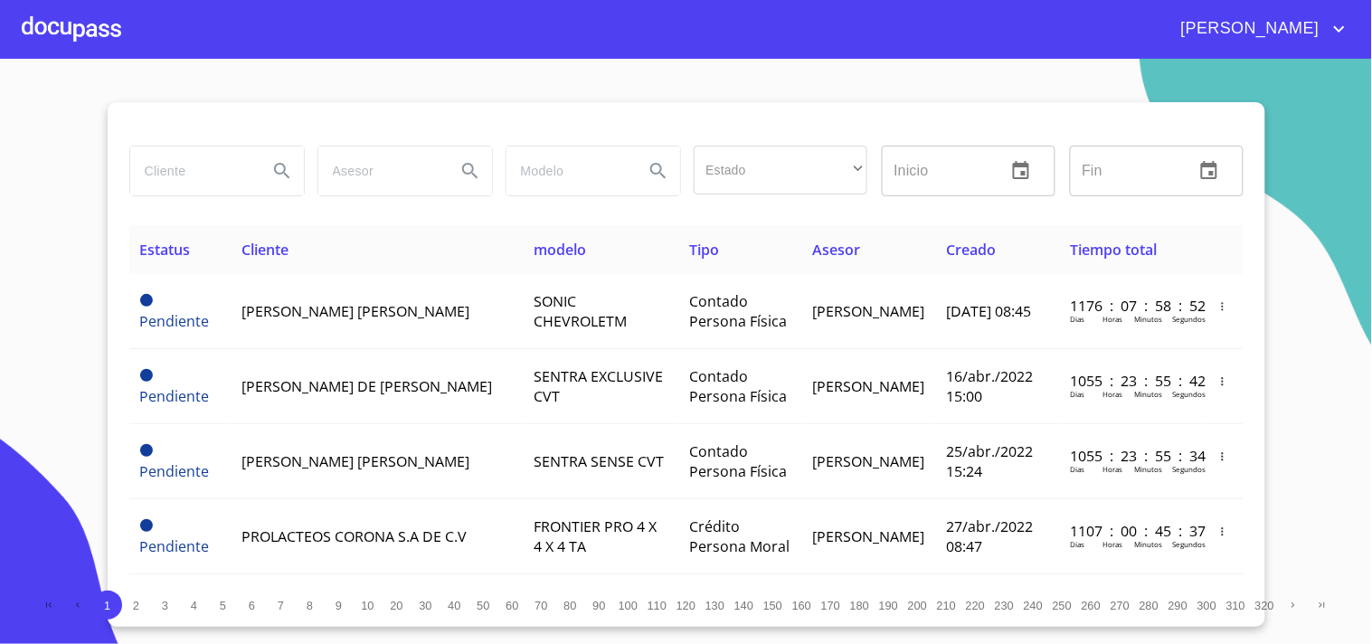
click at [167, 178] on input "search" at bounding box center [191, 170] width 123 height 49
type input "[PERSON_NAME]"
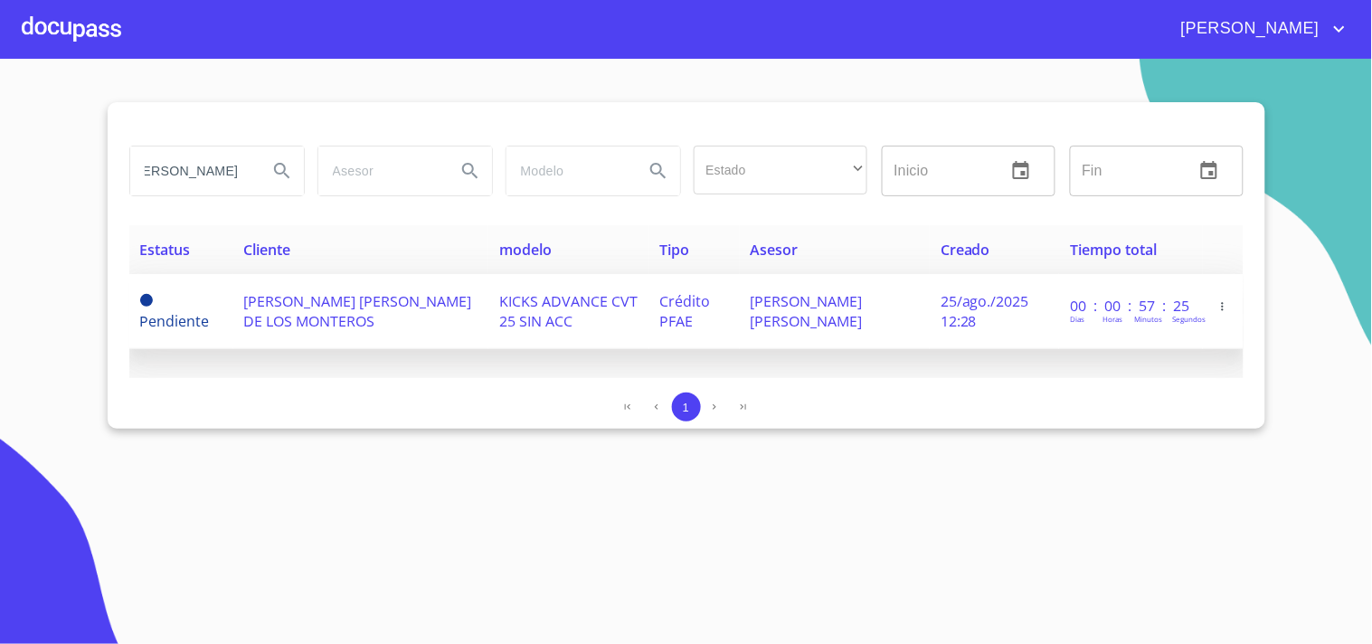
scroll to position [0, 0]
click at [404, 302] on span "[PERSON_NAME] [PERSON_NAME] DE LOS MONTEROS" at bounding box center [358, 311] width 228 height 40
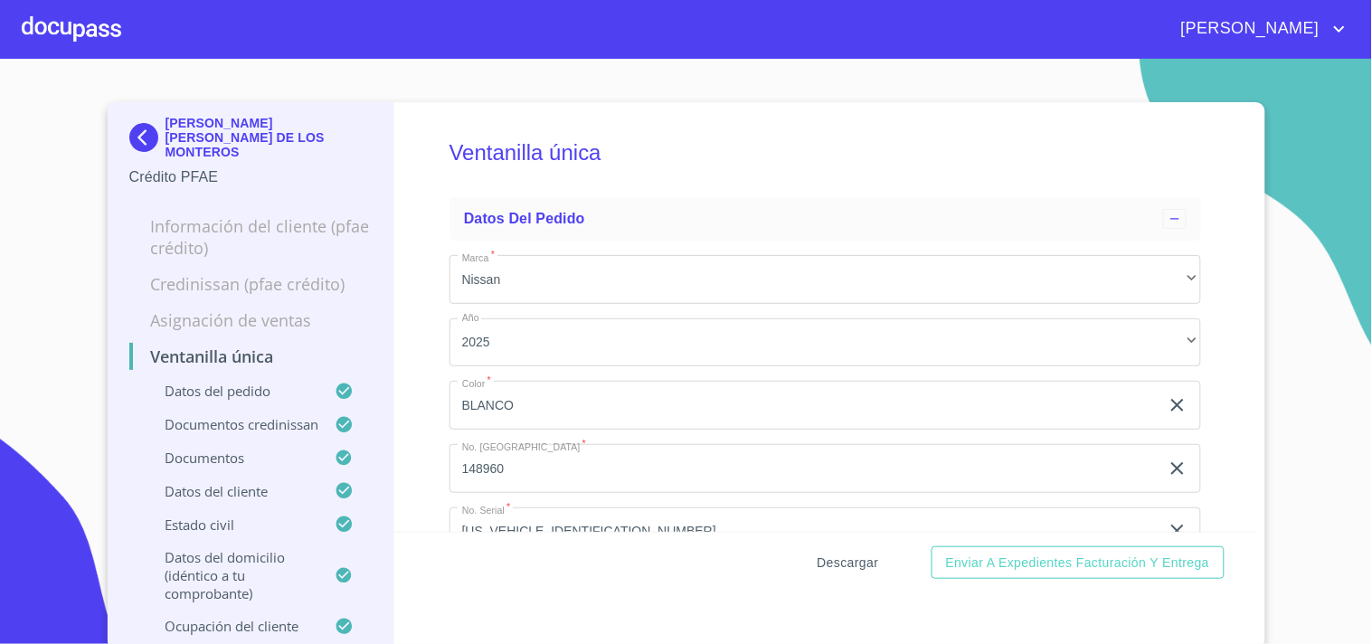
click at [830, 564] on span "Descargar" at bounding box center [847, 563] width 61 height 23
click at [115, 29] on div at bounding box center [71, 29] width 99 height 58
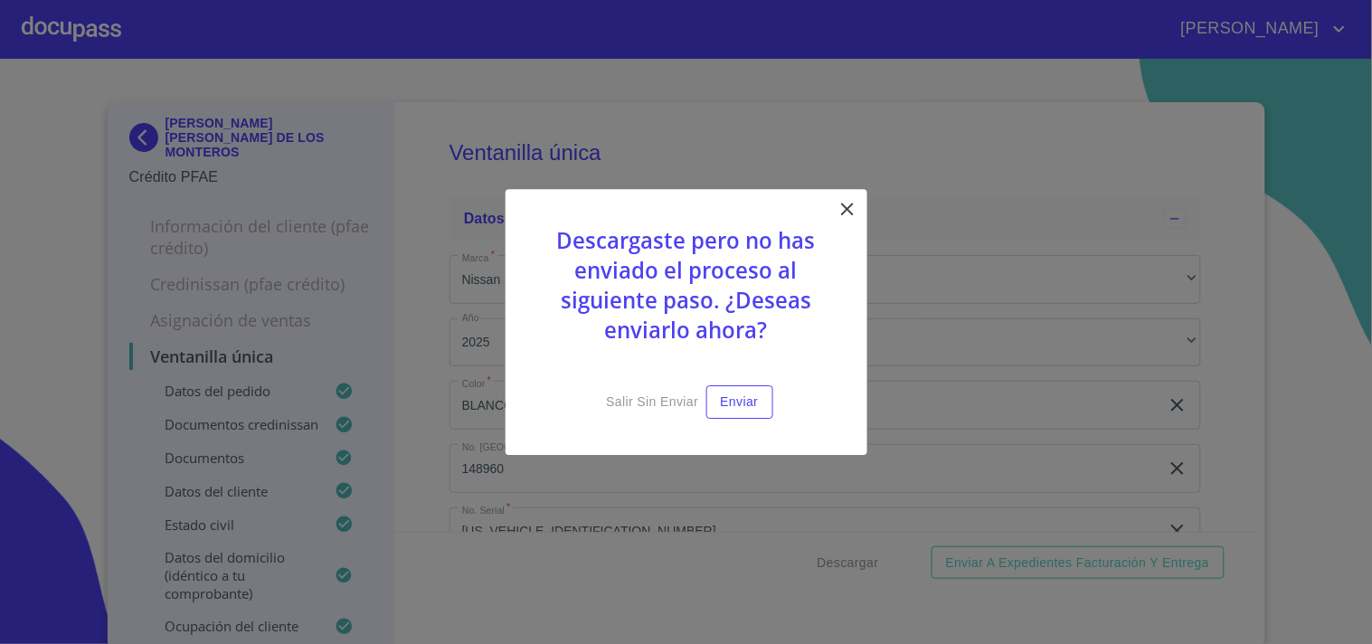
click at [864, 212] on div "Descargaste pero no has enviado el proceso al siguiente paso. ¿Deseas enviarlo …" at bounding box center [686, 322] width 362 height 266
click at [848, 205] on icon at bounding box center [847, 209] width 22 height 22
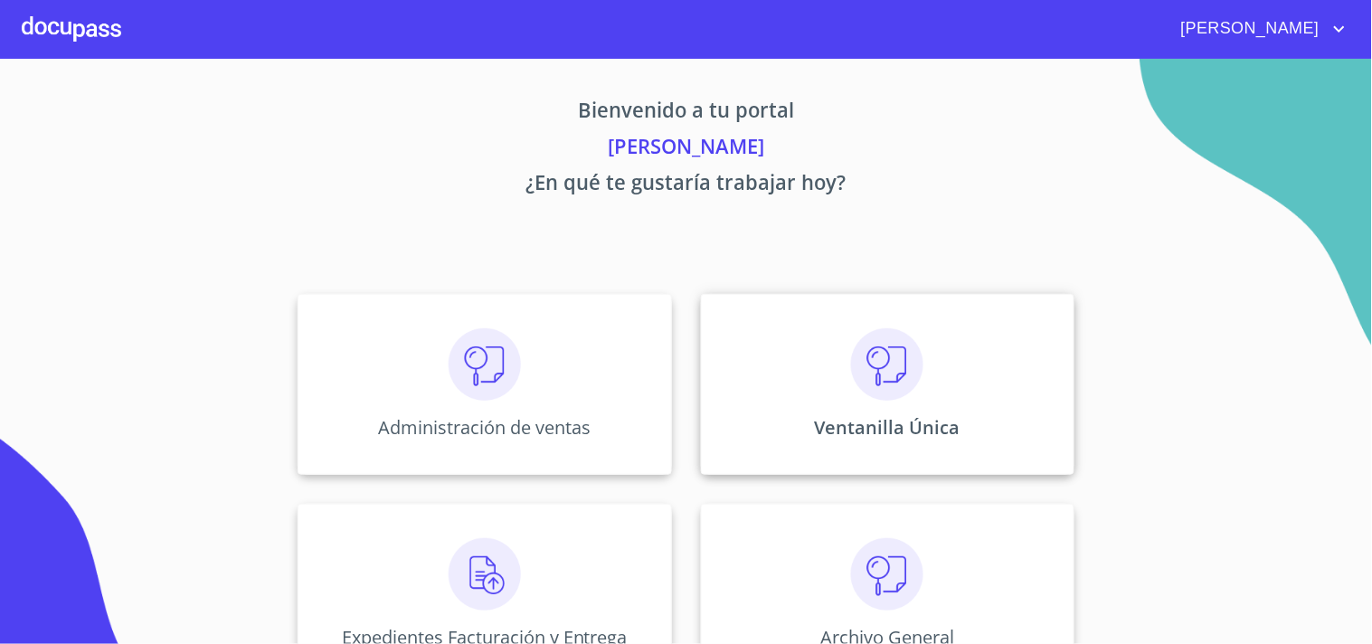
click at [911, 392] on img at bounding box center [887, 364] width 72 height 72
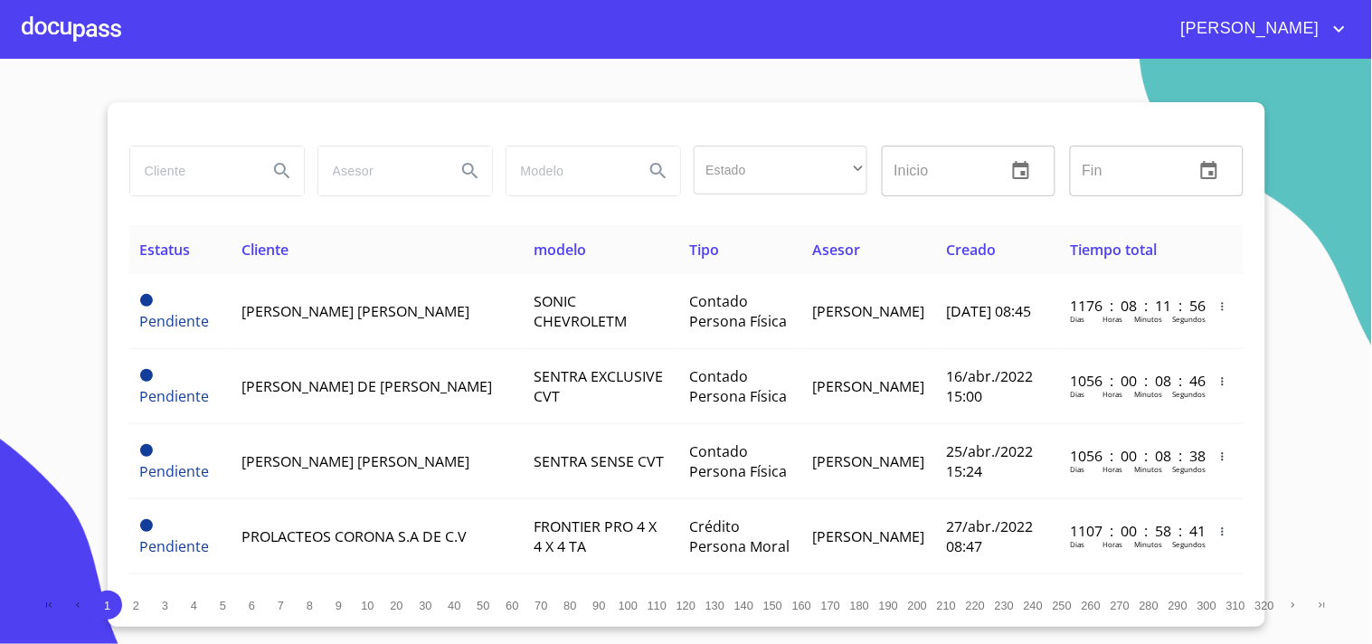
click at [160, 169] on input "search" at bounding box center [191, 170] width 123 height 49
type input "[PERSON_NAME]"
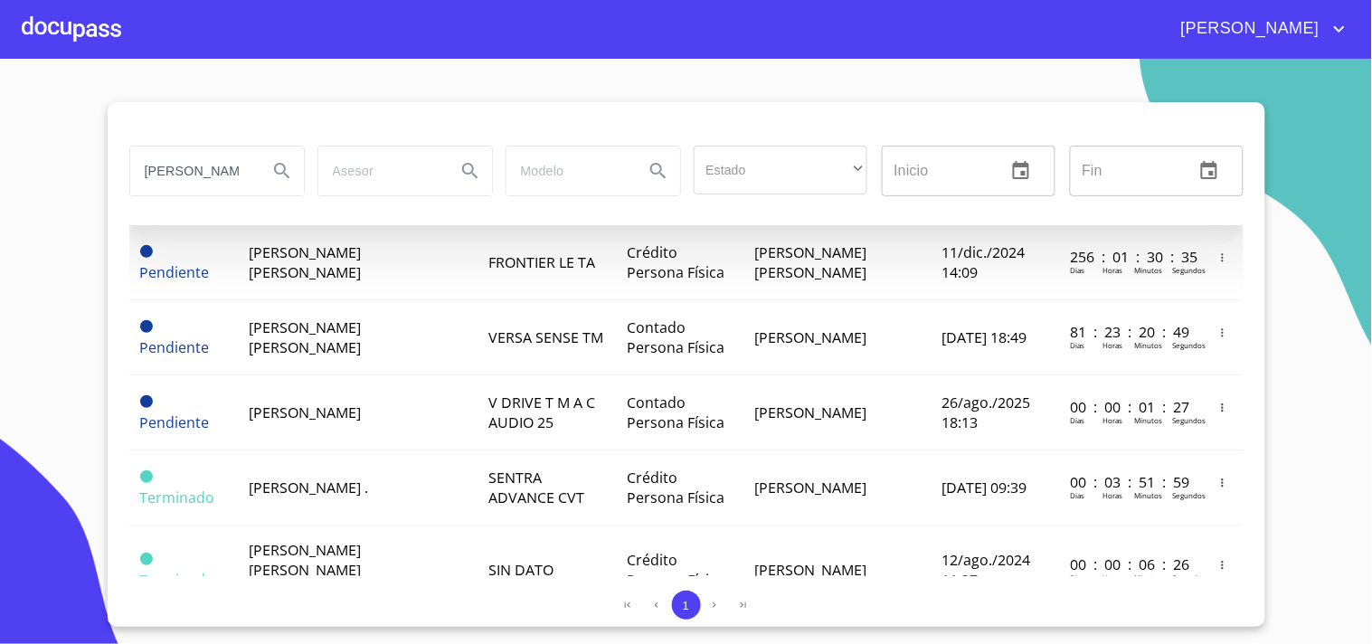
scroll to position [201, 0]
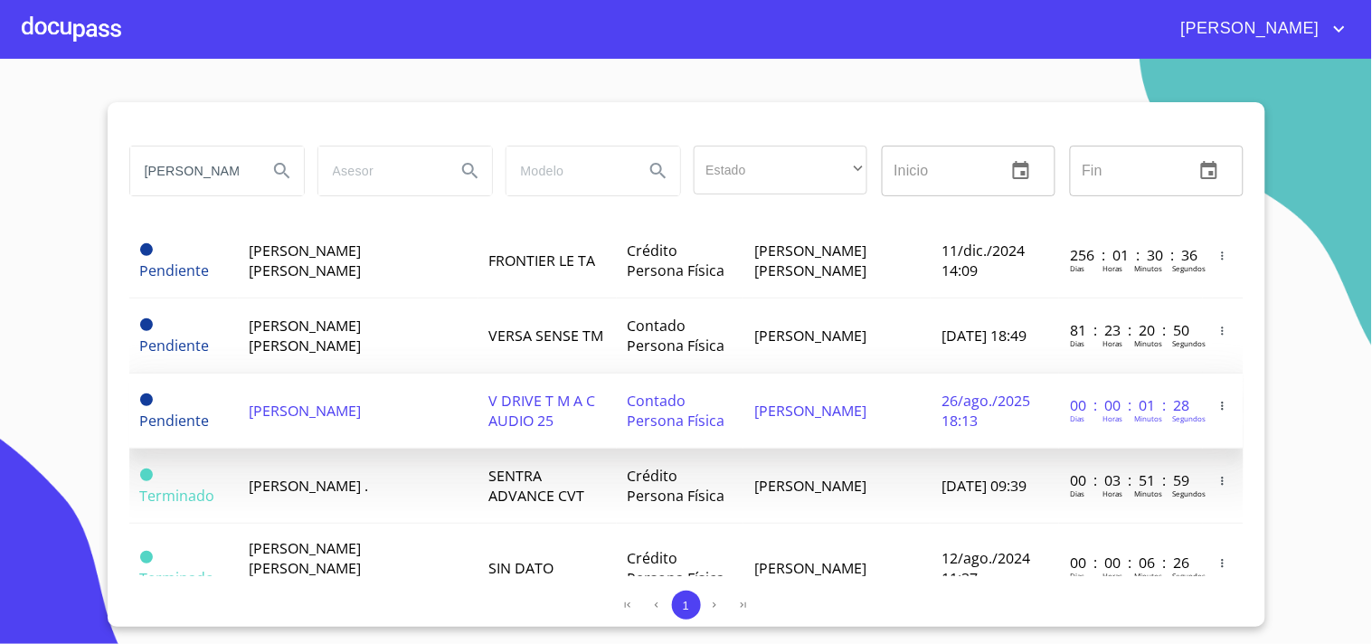
click at [489, 401] on span "V DRIVE T M A C AUDIO 25" at bounding box center [542, 411] width 107 height 40
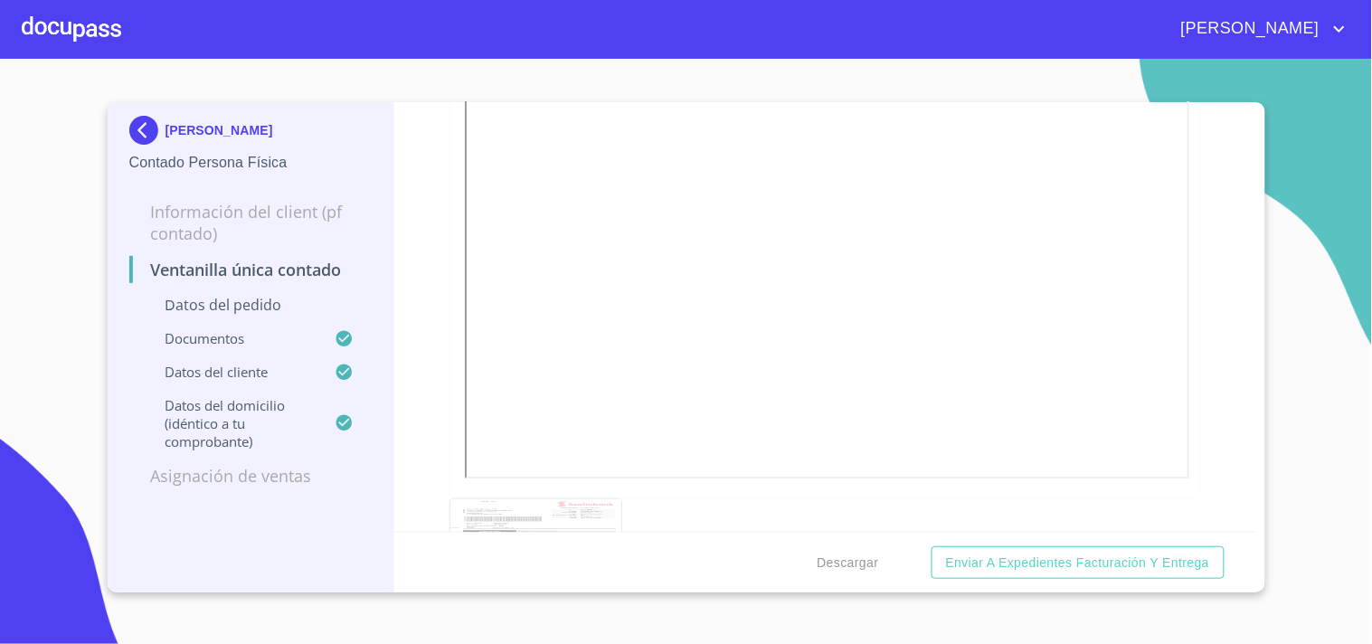
scroll to position [1306, 0]
